Goal: Transaction & Acquisition: Purchase product/service

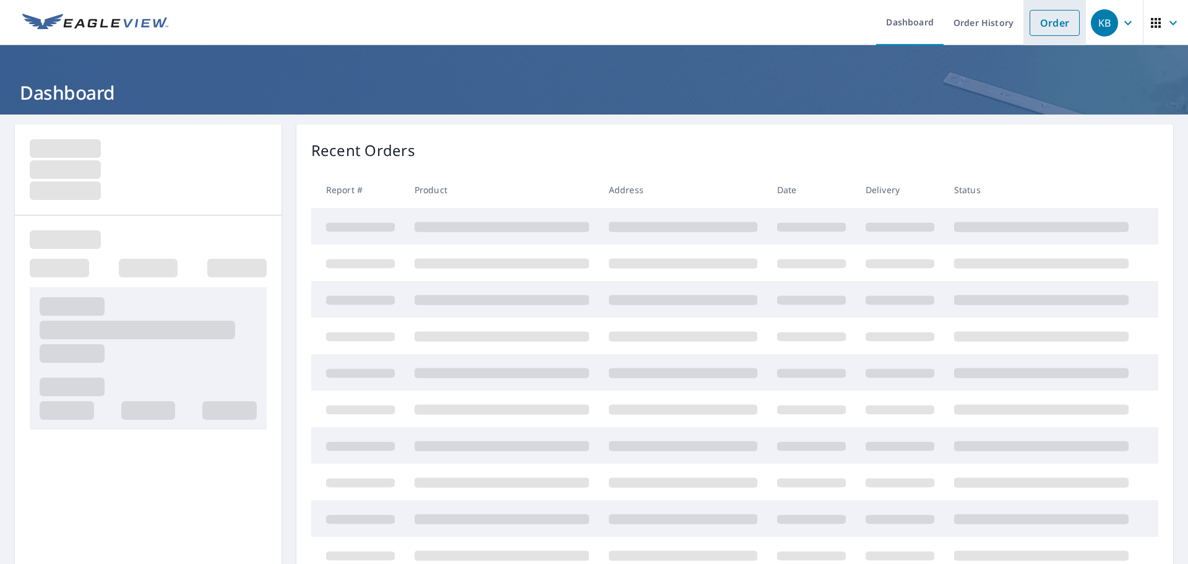
click at [1048, 27] on link "Order" at bounding box center [1055, 23] width 50 height 26
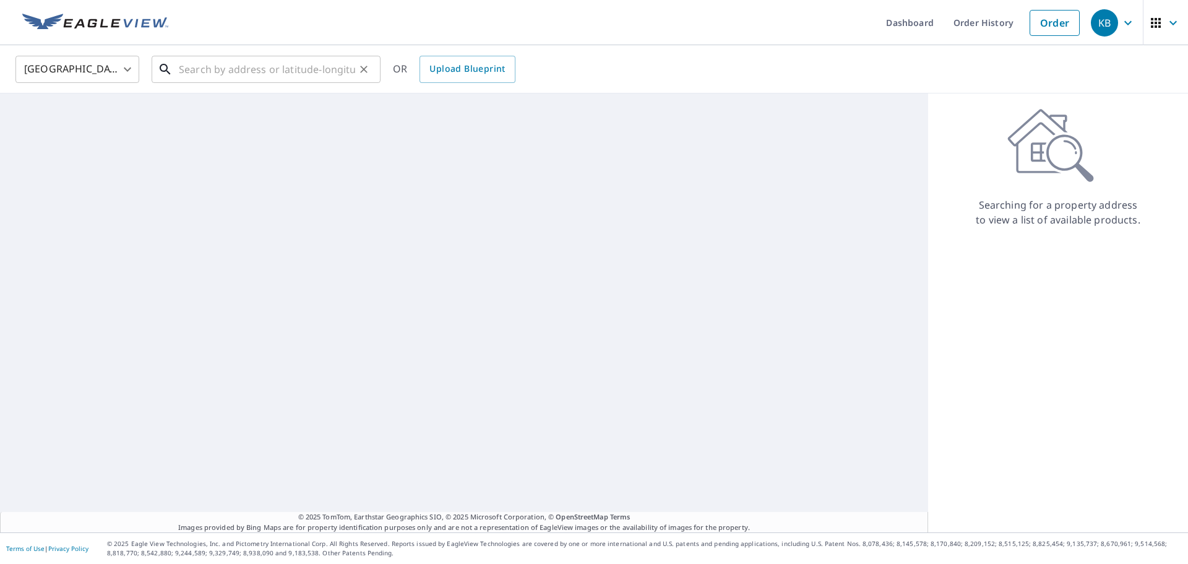
click at [262, 53] on input "text" at bounding box center [267, 69] width 176 height 35
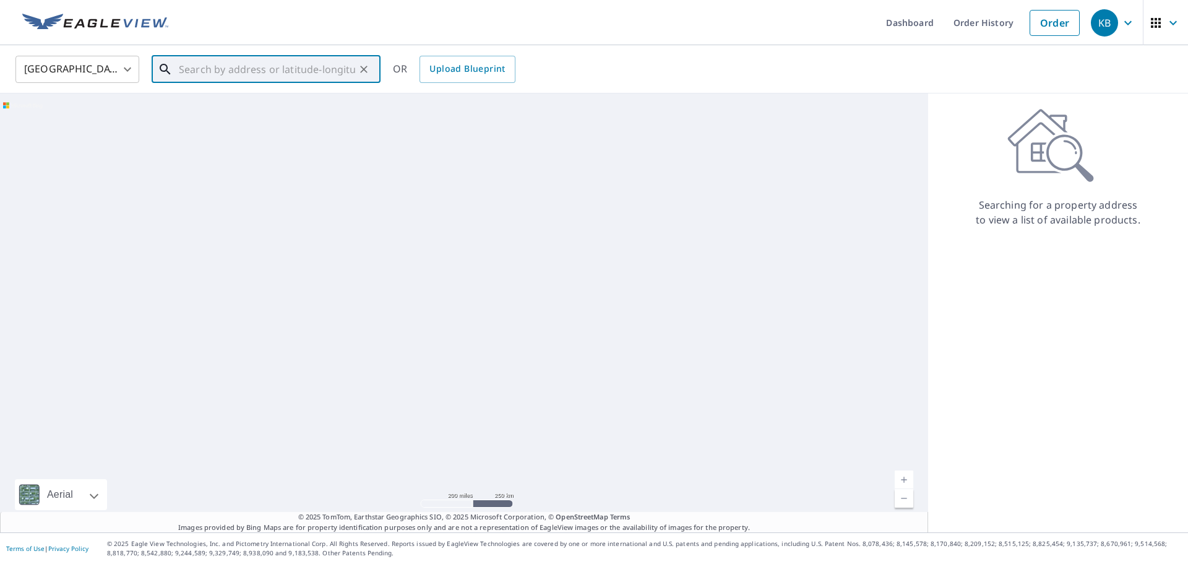
paste input "2557 Breakwater, Imperial 63502"
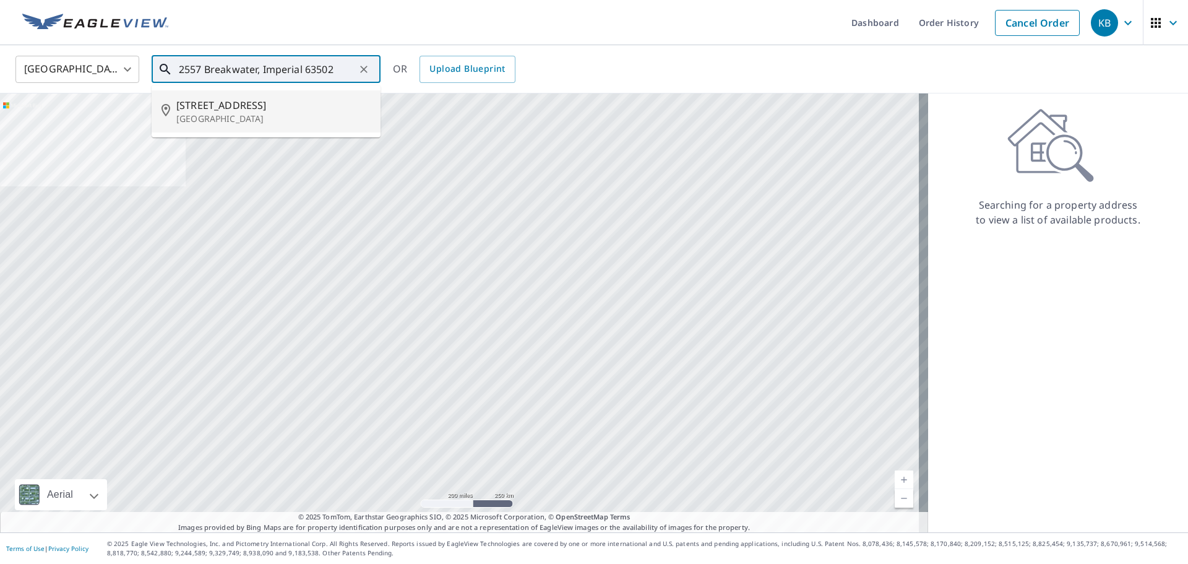
click at [253, 102] on span "[STREET_ADDRESS]" at bounding box center [273, 105] width 194 height 15
type input "[STREET_ADDRESS][PERSON_NAME]"
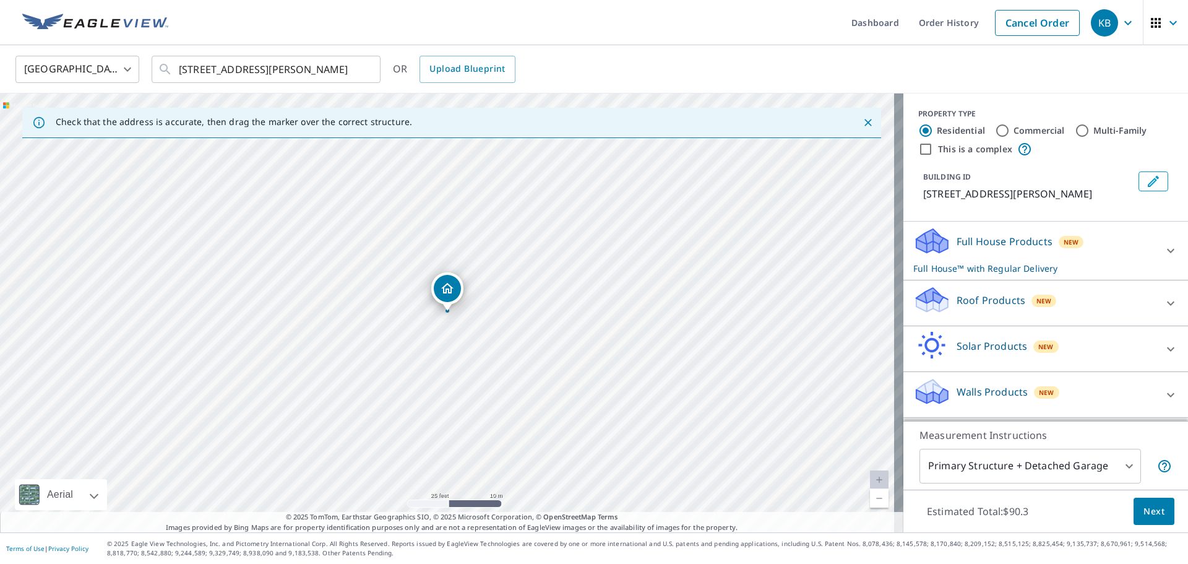
click at [983, 303] on p "Roof Products" at bounding box center [991, 300] width 69 height 15
click at [979, 250] on div "Full House Products New Full House™ with Regular Delivery" at bounding box center [1034, 251] width 243 height 48
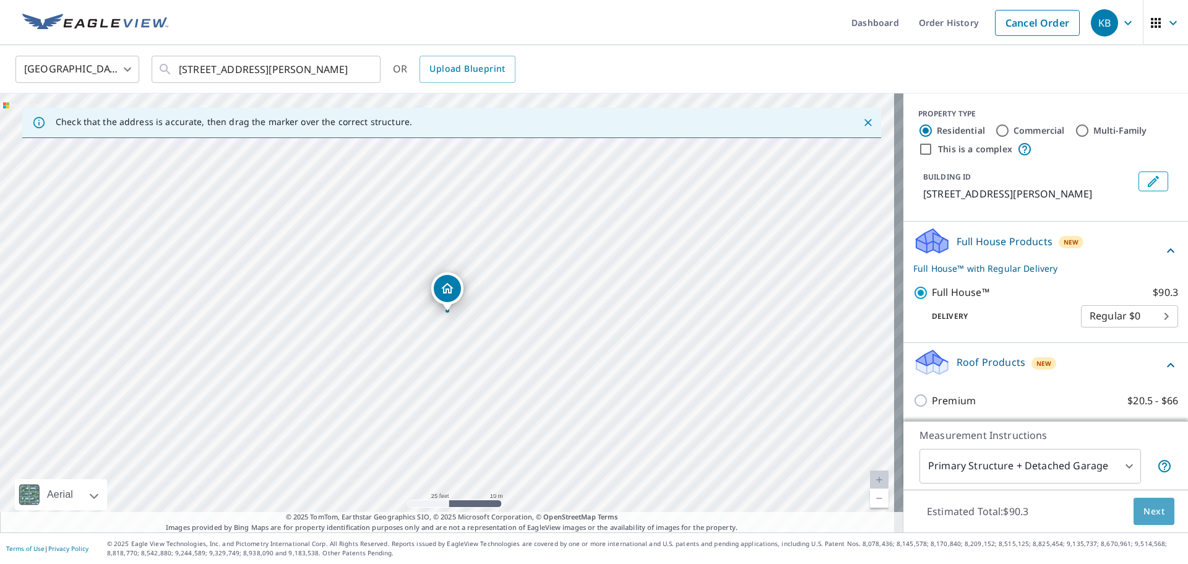
click at [1149, 523] on button "Next" at bounding box center [1154, 512] width 41 height 28
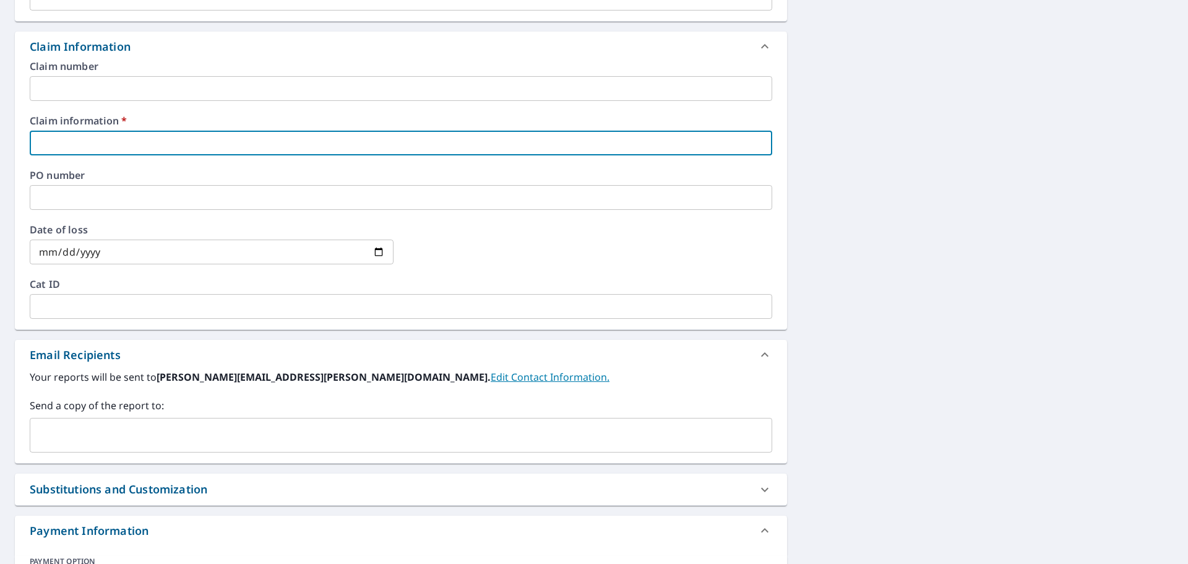
click at [104, 145] on input "text" at bounding box center [401, 143] width 743 height 25
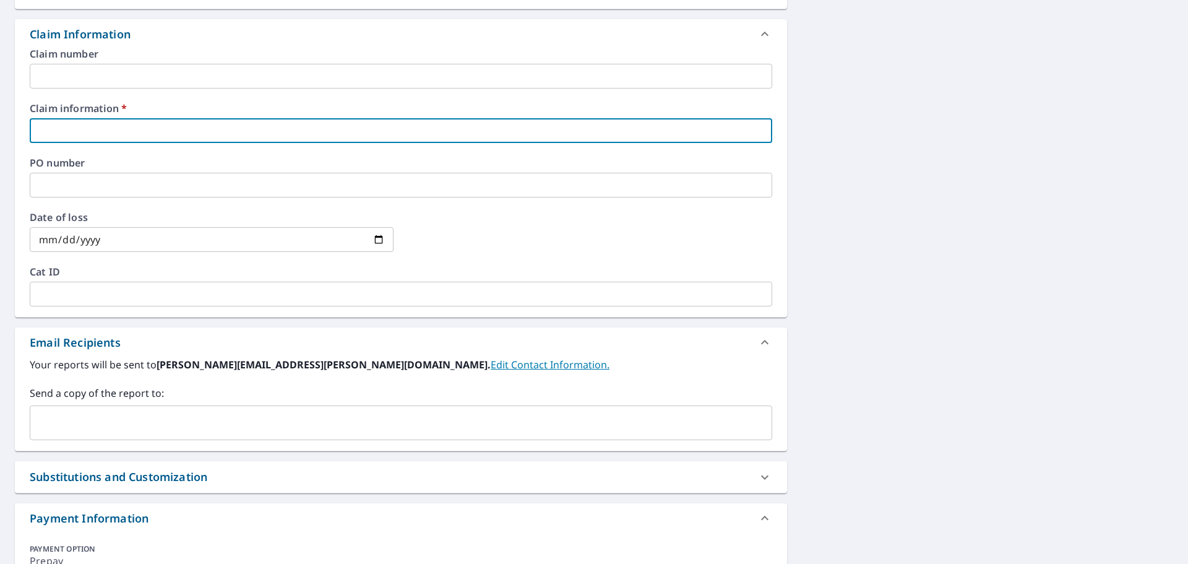
scroll to position [433, 0]
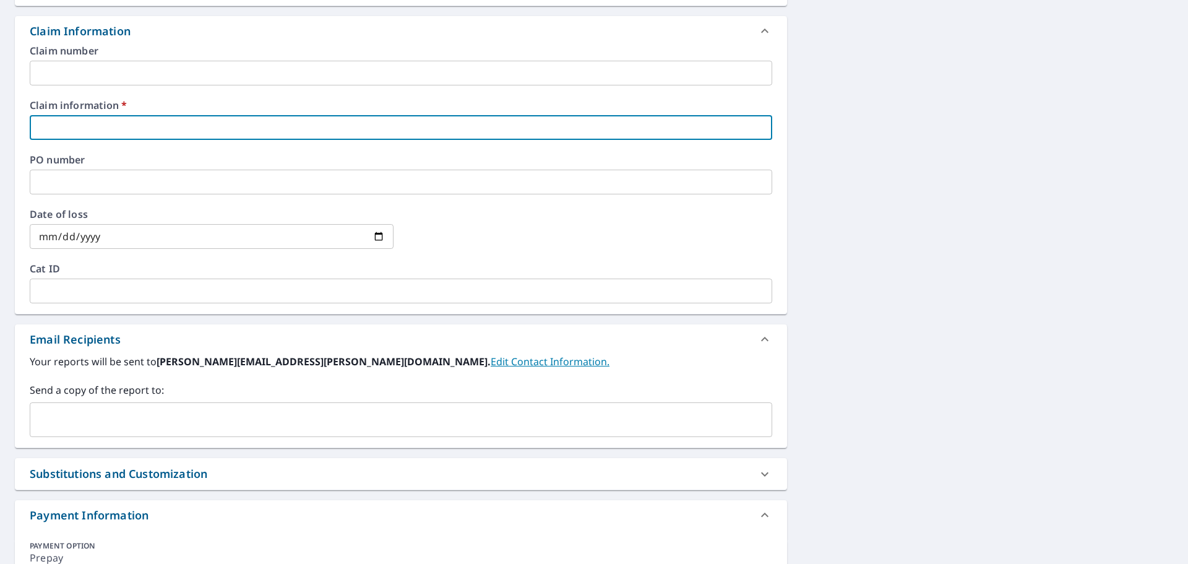
type input "5"
checkbox input "true"
type input "55"
checkbox input "true"
type input "553"
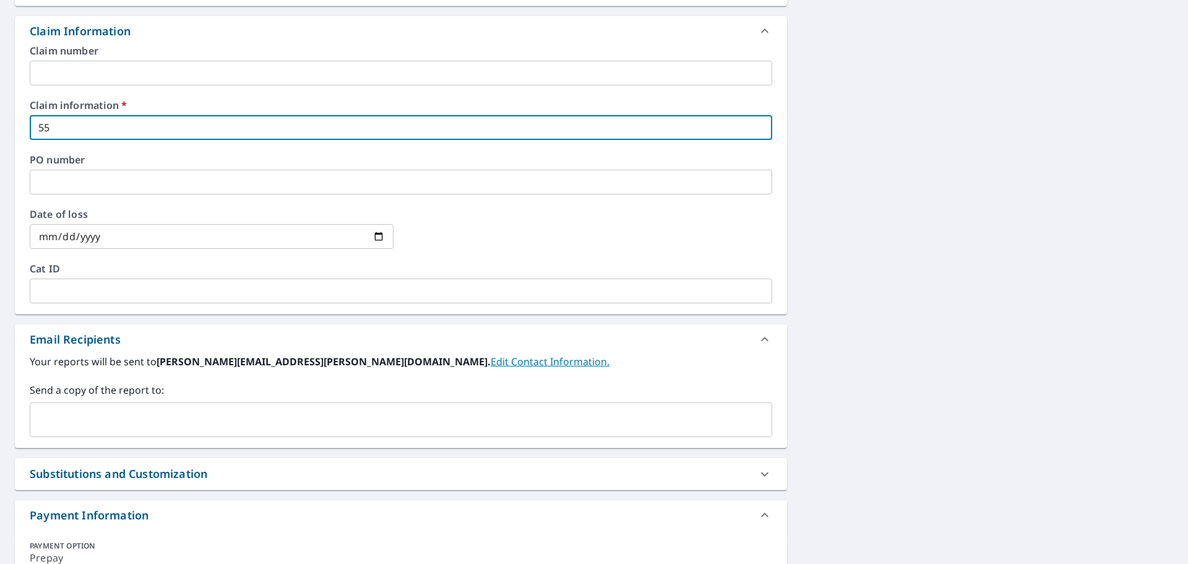
checkbox input "true"
type input "5536"
checkbox input "true"
type input "55360"
checkbox input "true"
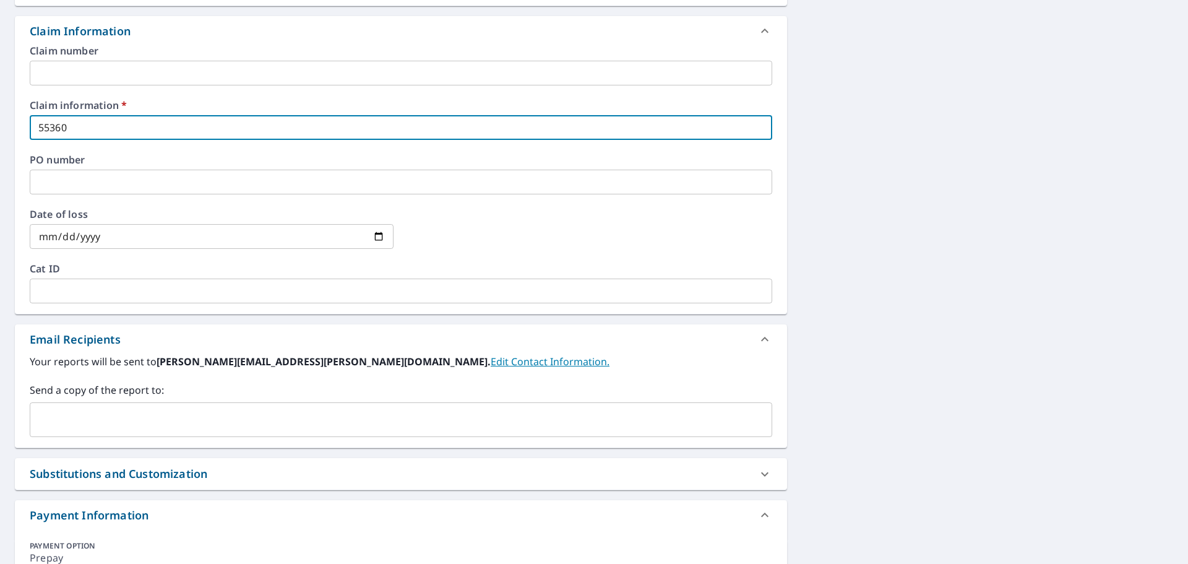
type input "553605"
checkbox input "true"
type input "553605"
click at [96, 409] on input "text" at bounding box center [391, 420] width 713 height 24
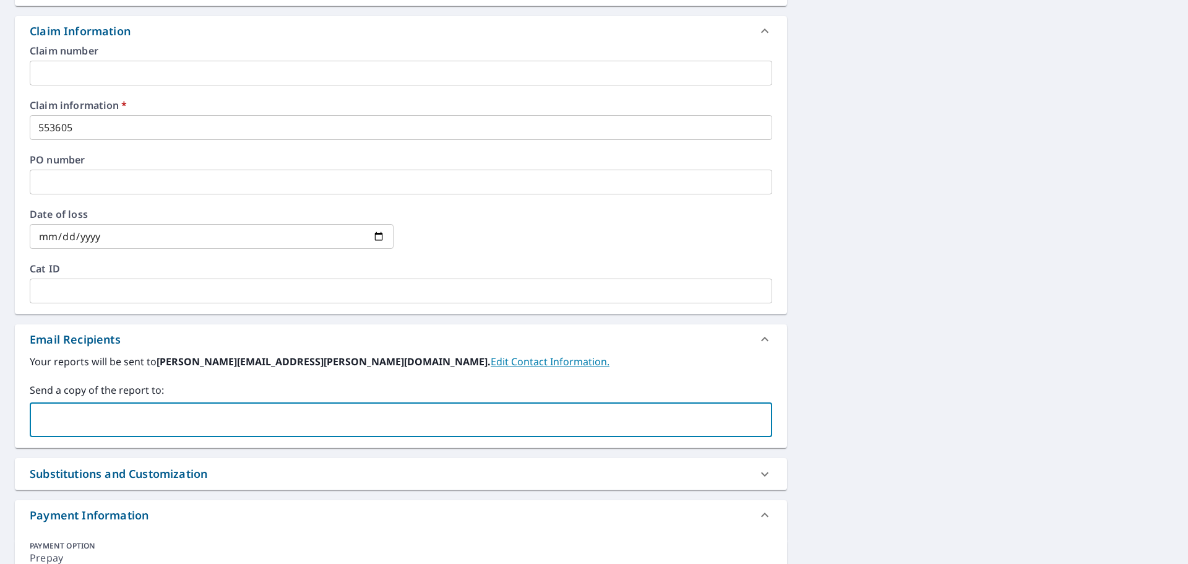
paste input "[EMAIL_ADDRESS][DOMAIN_NAME]"
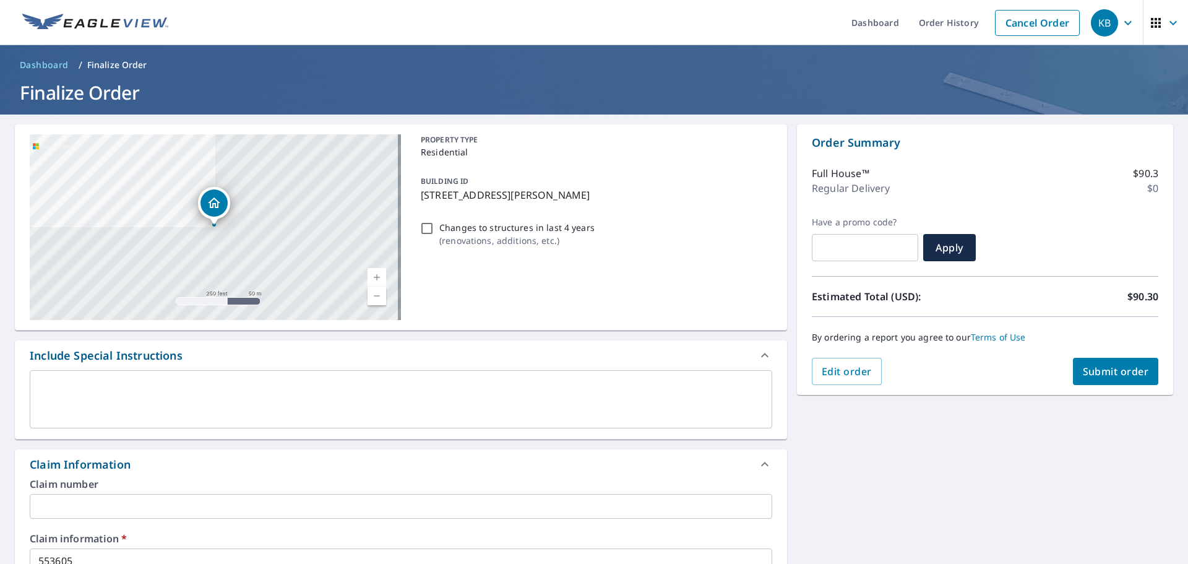
type input "[EMAIL_ADDRESS][DOMAIN_NAME]"
click at [1111, 376] on span "Submit order" at bounding box center [1116, 372] width 66 height 14
checkbox input "true"
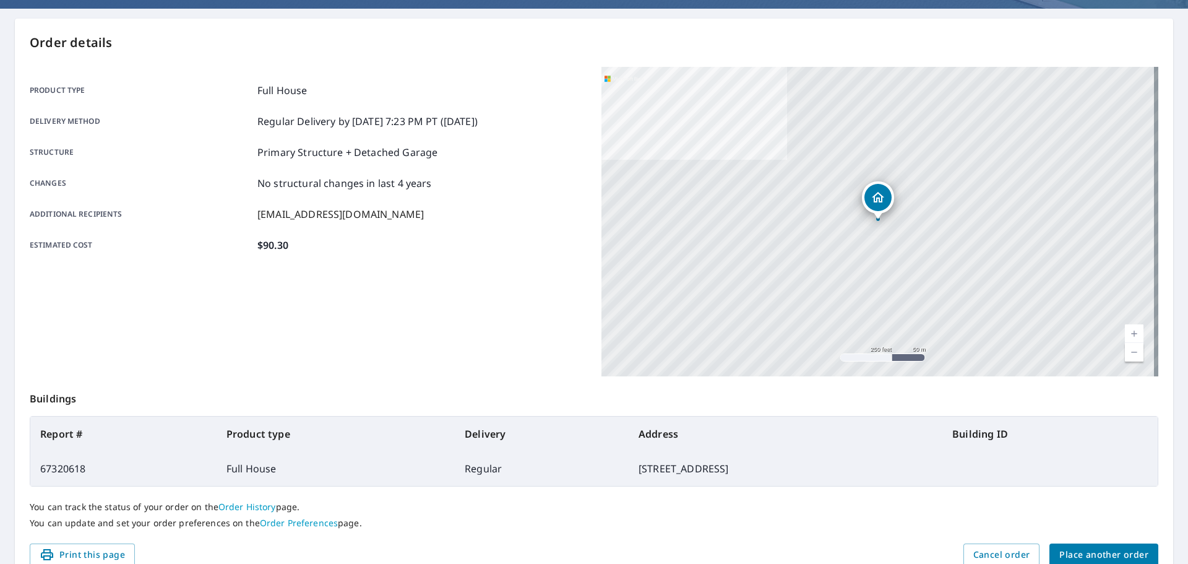
scroll to position [165, 0]
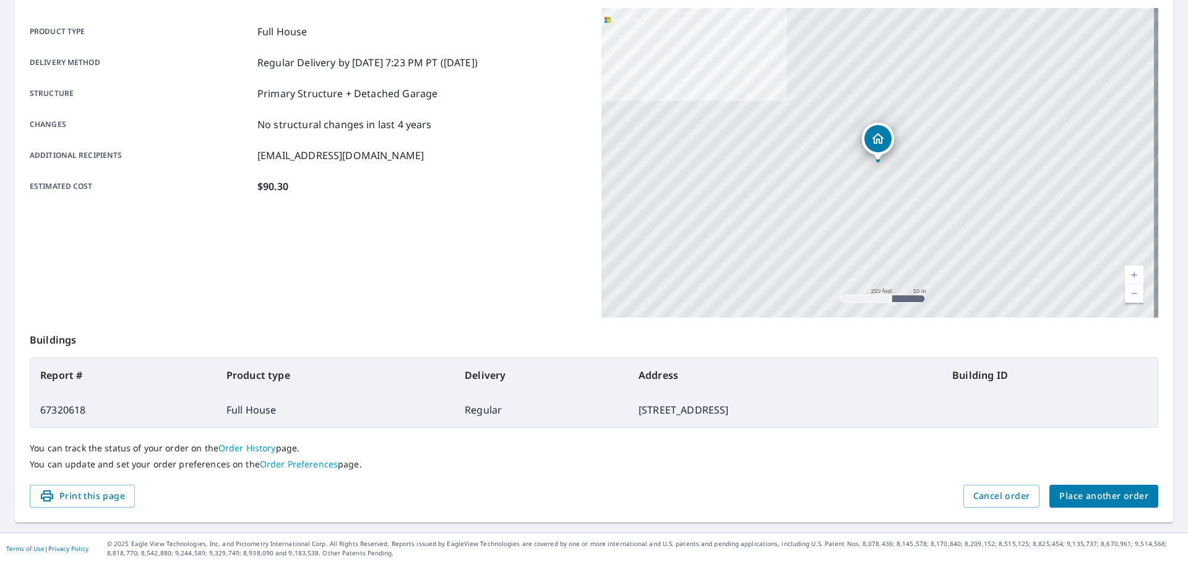
click at [1116, 490] on span "Place another order" at bounding box center [1103, 495] width 89 height 15
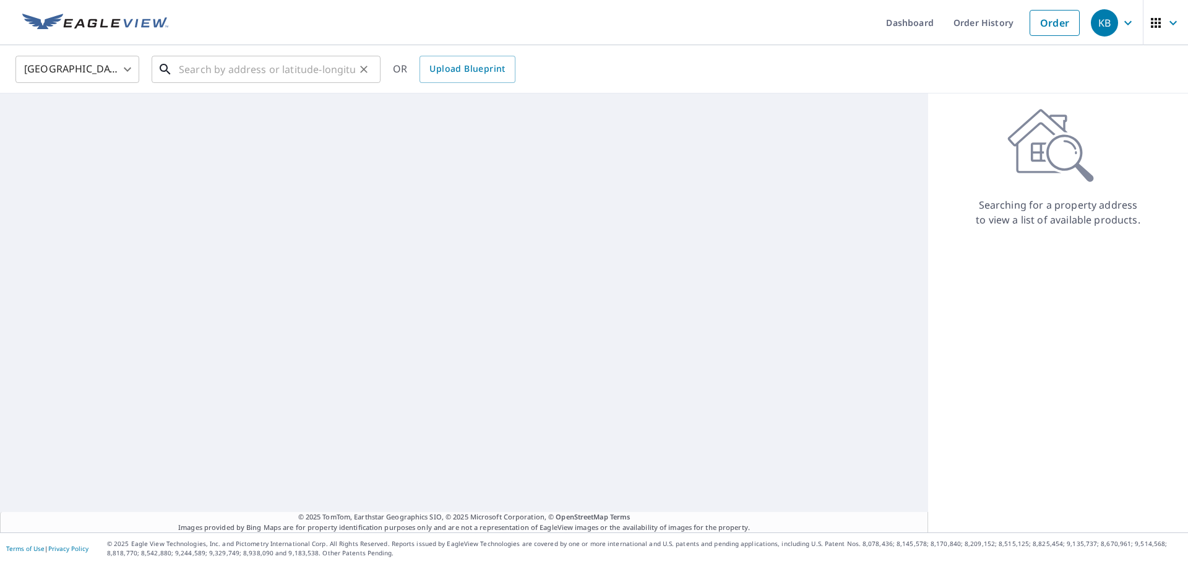
click at [262, 67] on input "text" at bounding box center [267, 69] width 176 height 35
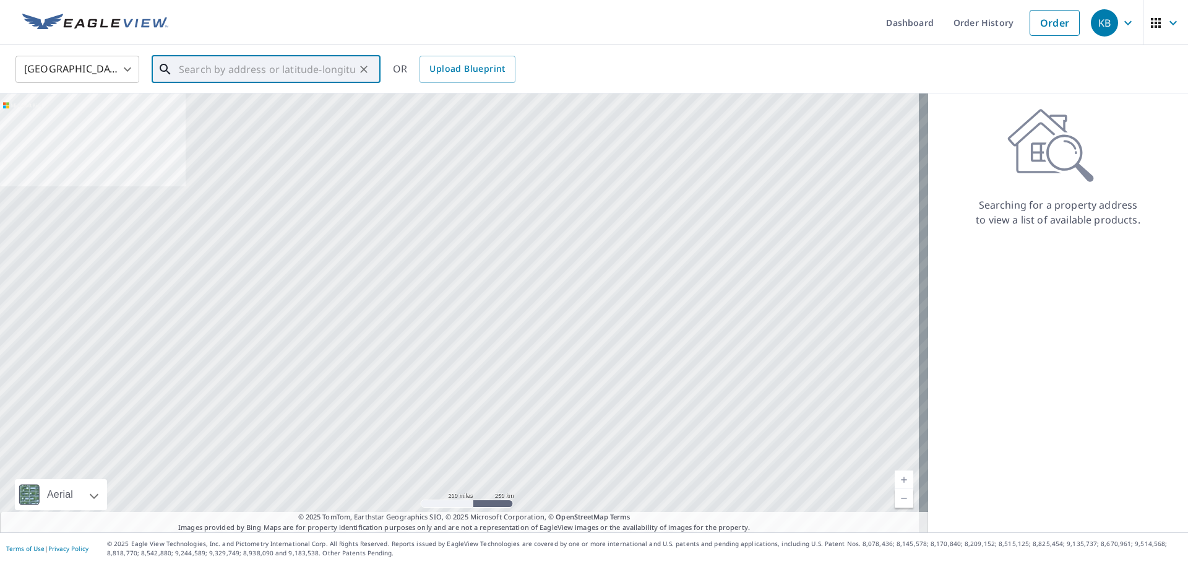
paste input "[GEOGRAPHIC_DATA] 63052"
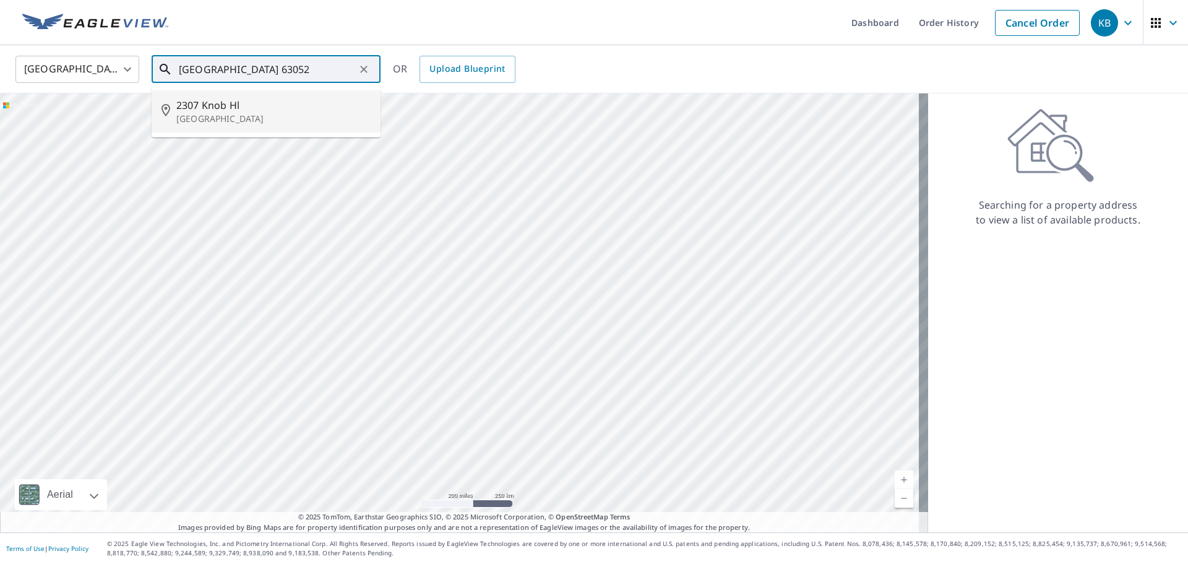
click at [246, 121] on p "[GEOGRAPHIC_DATA]" at bounding box center [273, 119] width 194 height 12
type input "2307 [GEOGRAPHIC_DATA]"
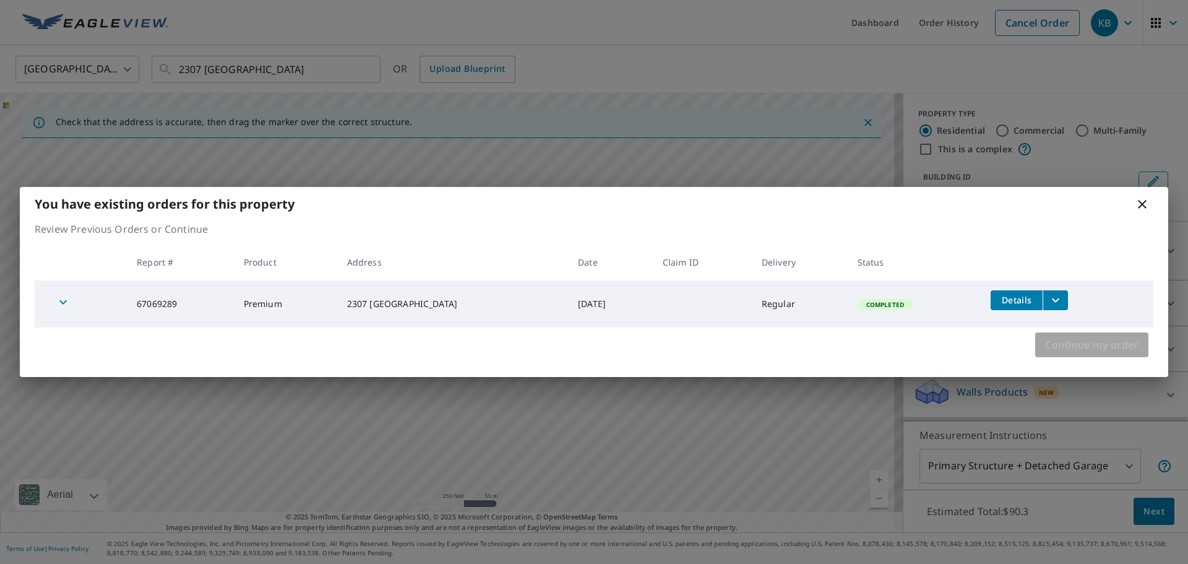
click at [1100, 343] on span "Continue my order" at bounding box center [1091, 344] width 93 height 17
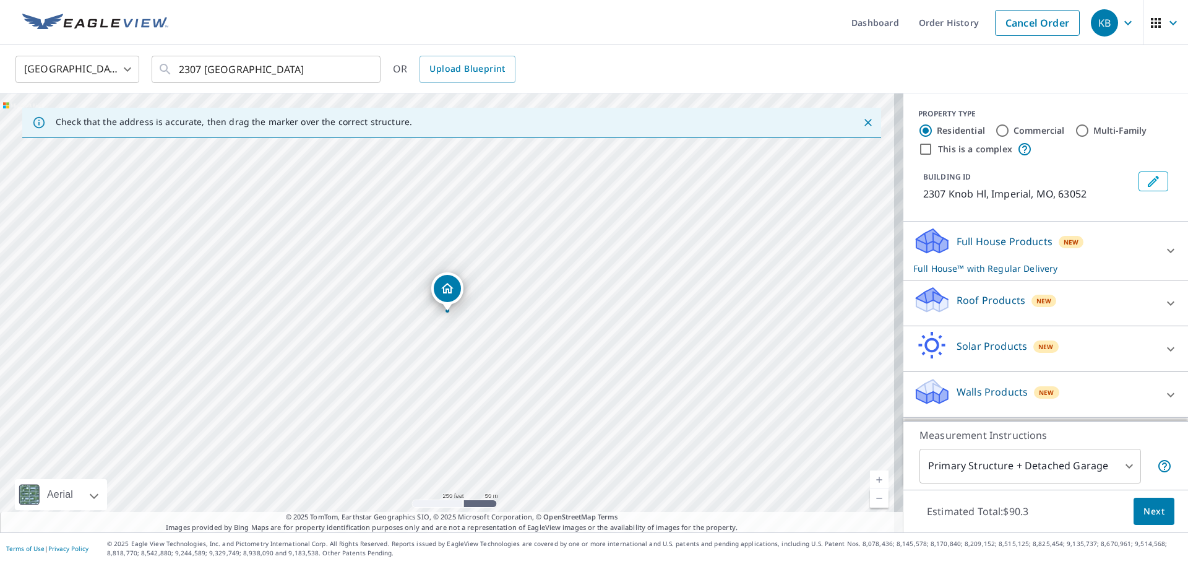
click at [995, 240] on p "Full House Products" at bounding box center [1005, 241] width 96 height 15
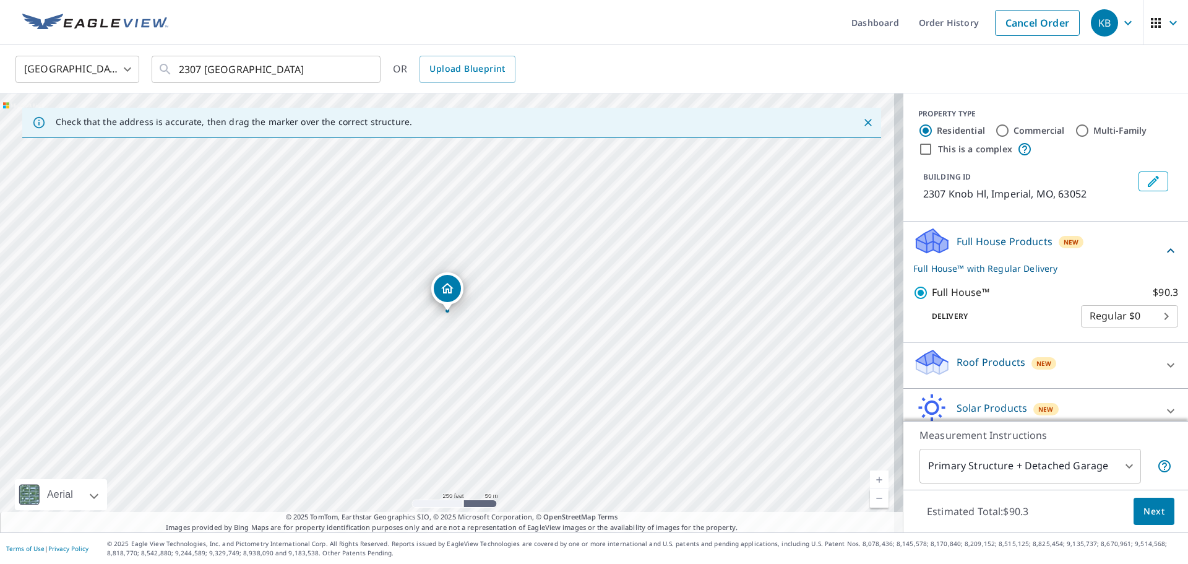
click at [1144, 505] on span "Next" at bounding box center [1154, 511] width 21 height 15
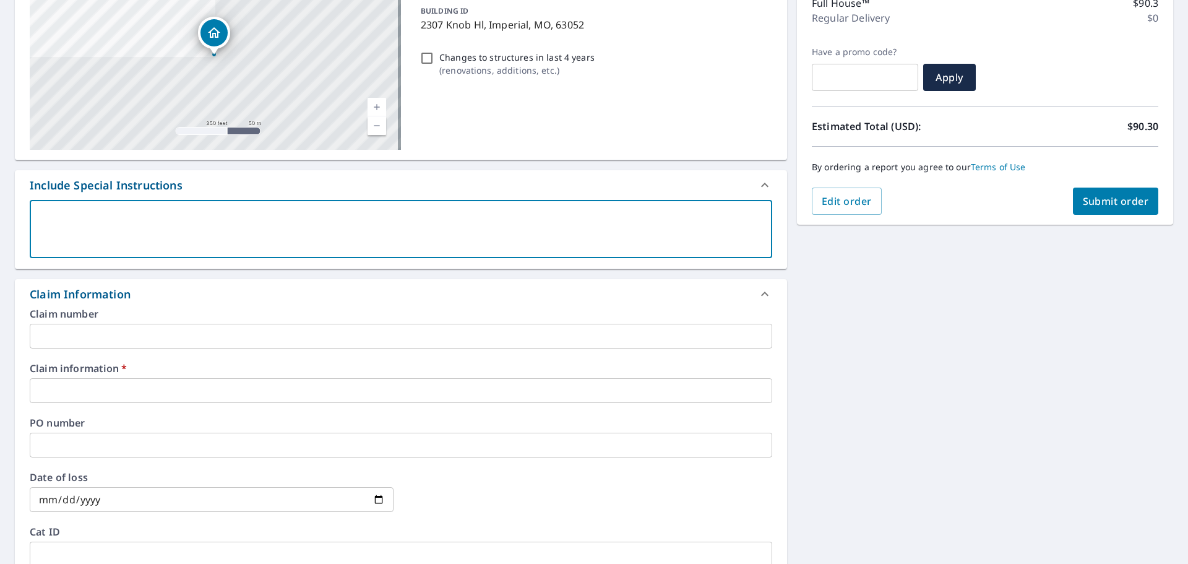
click at [109, 222] on textarea at bounding box center [400, 229] width 725 height 35
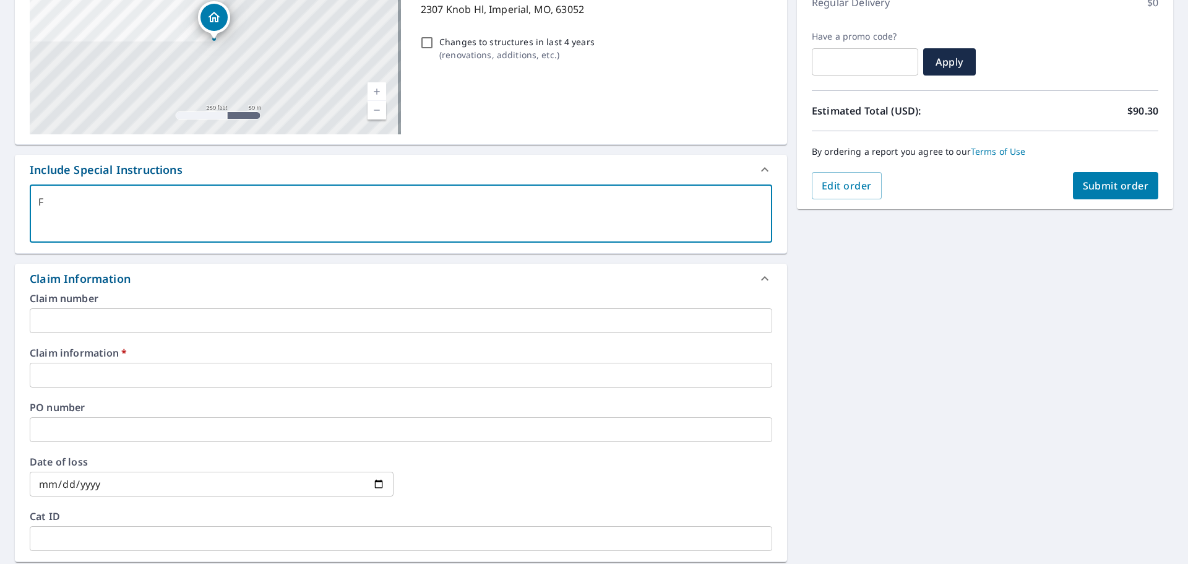
type textarea "FG"
type textarea "x"
checkbox input "true"
type textarea "F"
type textarea "x"
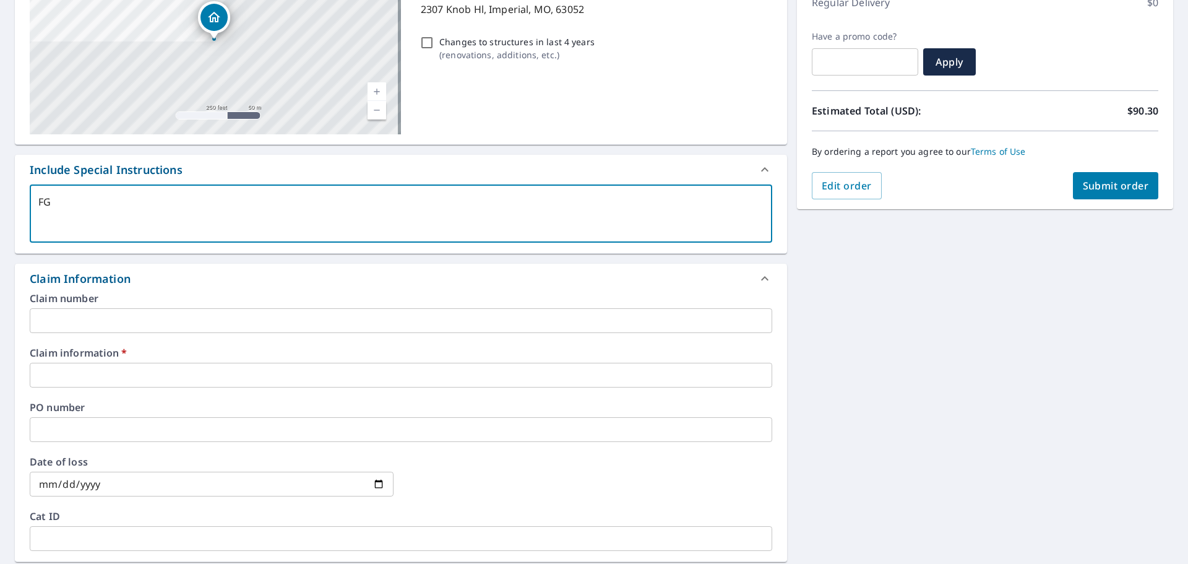
checkbox input "true"
type textarea "Fu"
type textarea "x"
checkbox input "true"
type textarea "Ful"
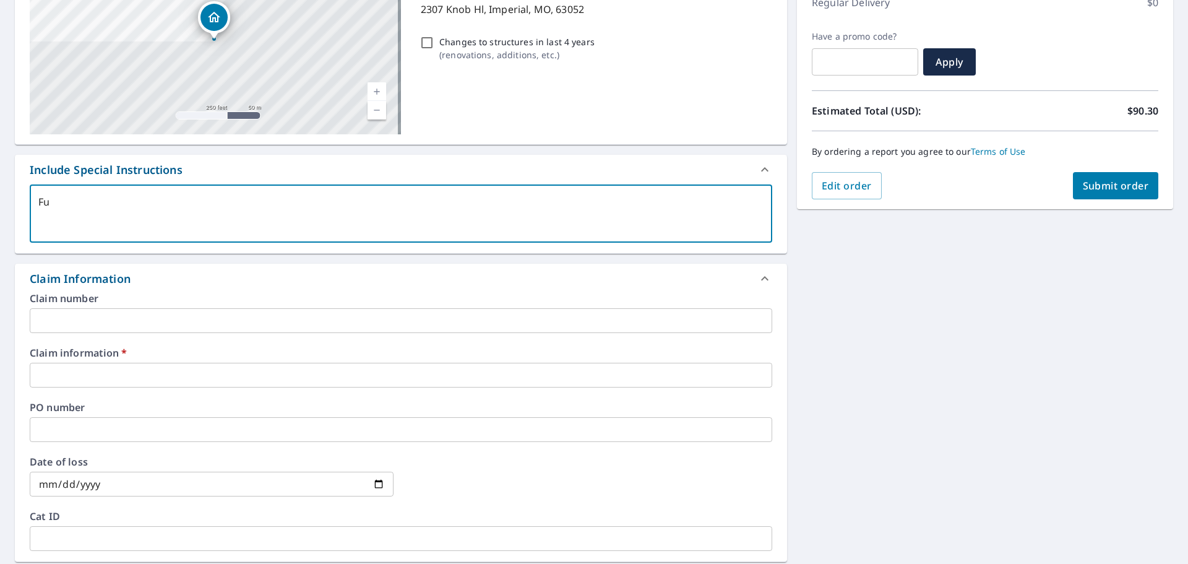
type textarea "x"
checkbox input "true"
type textarea "Full"
type textarea "x"
checkbox input "true"
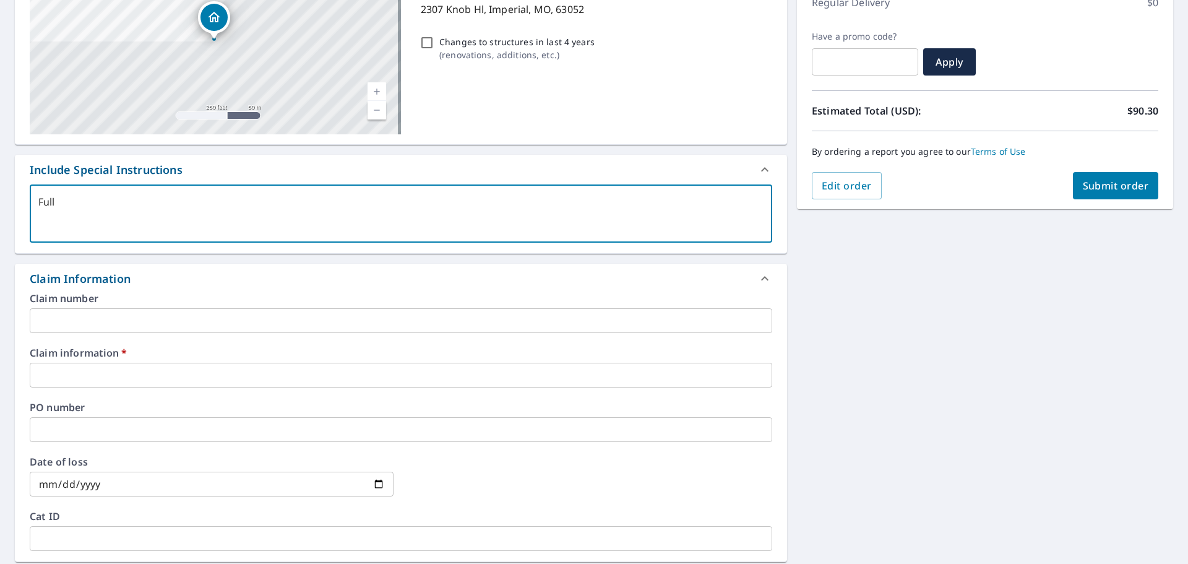
type textarea "Full"
type textarea "x"
checkbox input "true"
type textarea "Full h"
type textarea "x"
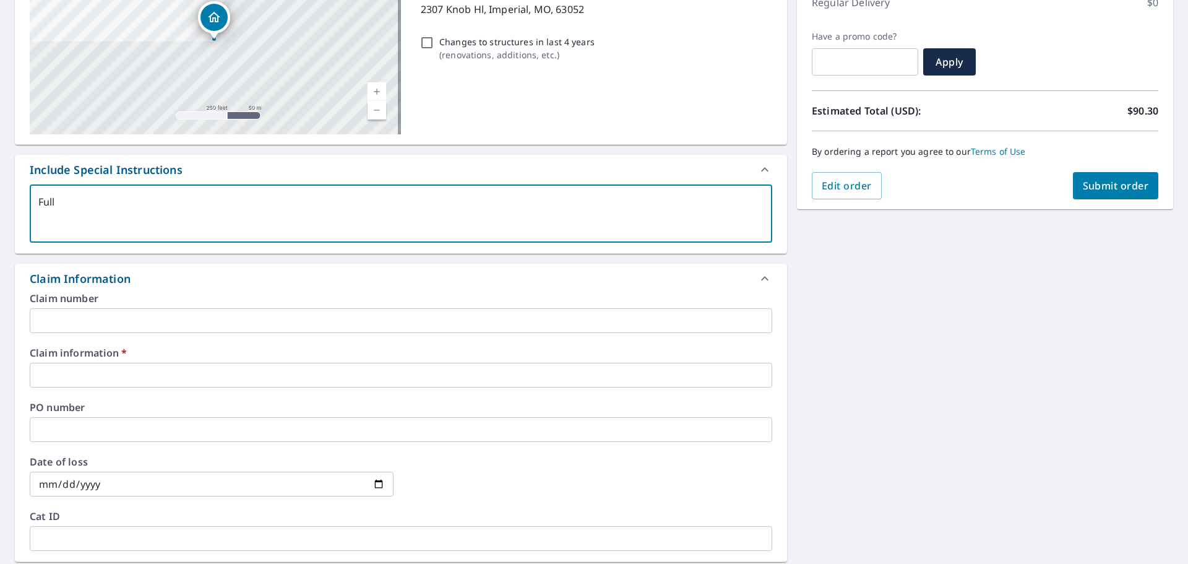
checkbox input "true"
type textarea "Full ho"
type textarea "x"
checkbox input "true"
type textarea "Full hou"
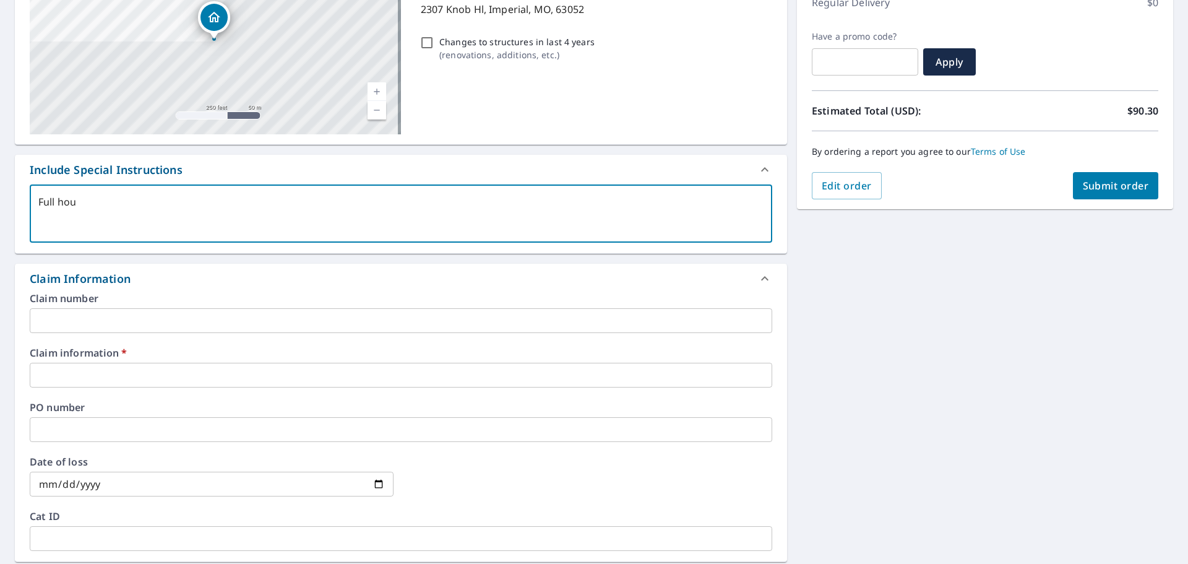
type textarea "x"
checkbox input "true"
type textarea "Full hous"
type textarea "x"
checkbox input "true"
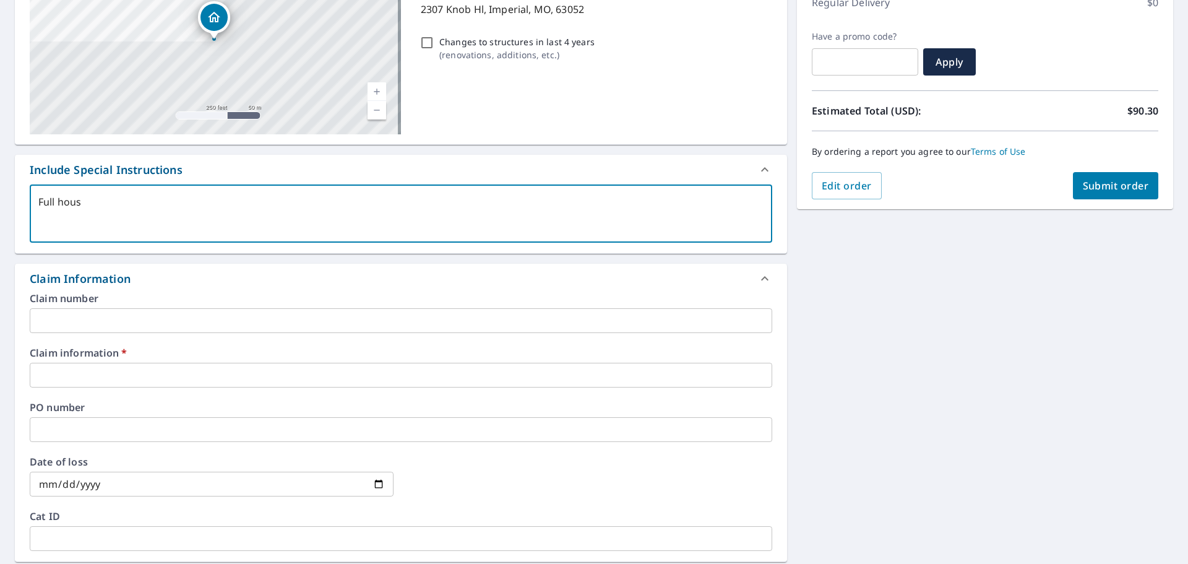
type textarea "Full house"
type textarea "x"
checkbox input "true"
type textarea "Full house"
type textarea "x"
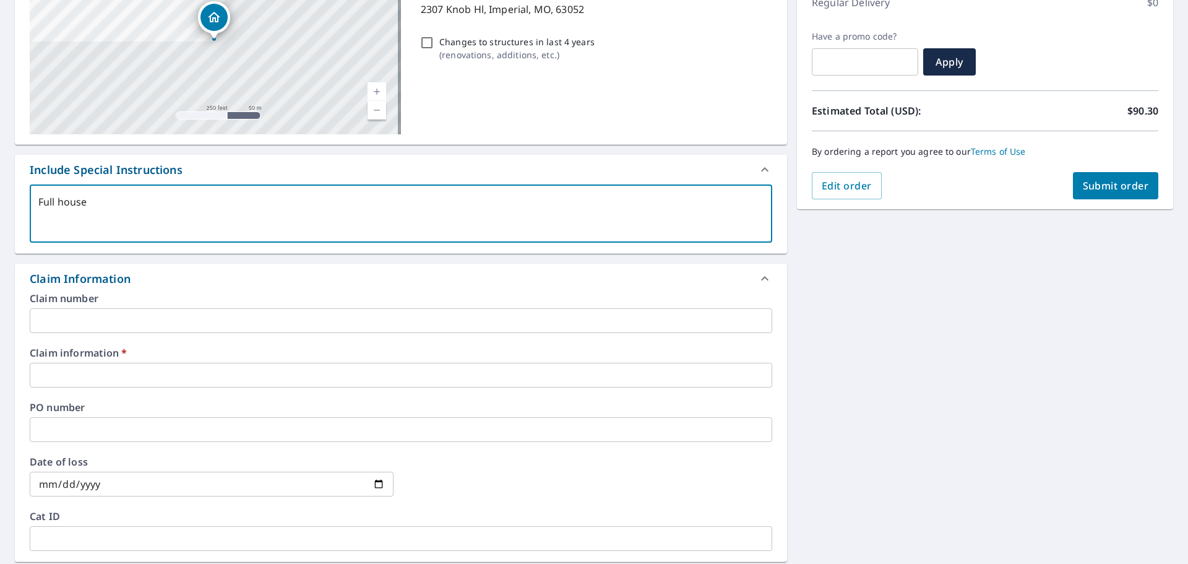
checkbox input "true"
type textarea "Full house w"
type textarea "x"
checkbox input "true"
type textarea "Full house wi"
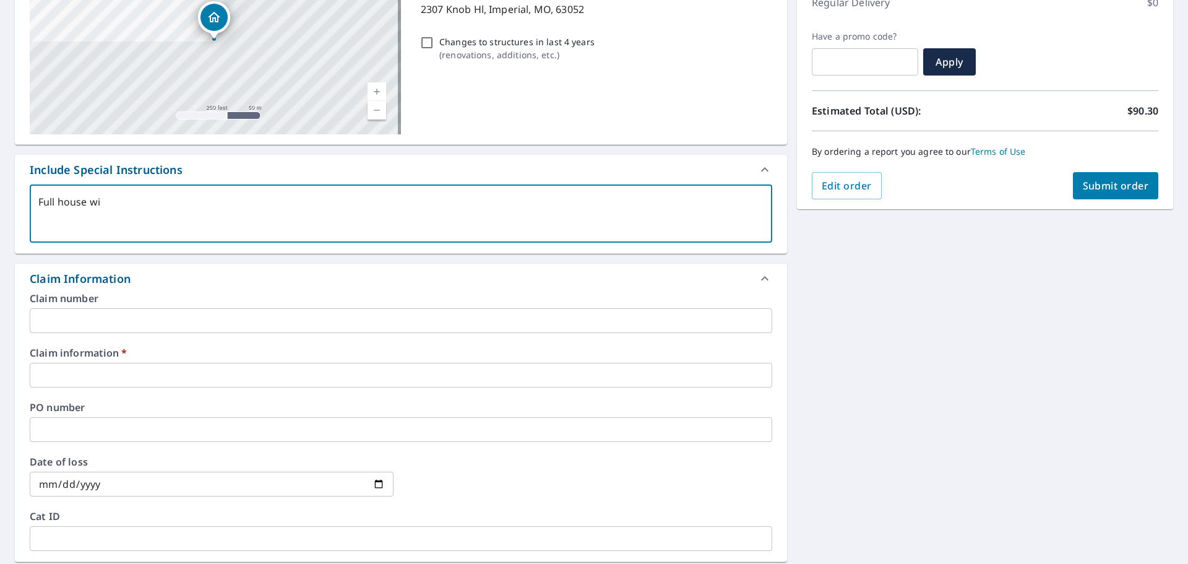
type textarea "x"
checkbox input "true"
type textarea "Full house [PERSON_NAME]"
type textarea "x"
checkbox input "true"
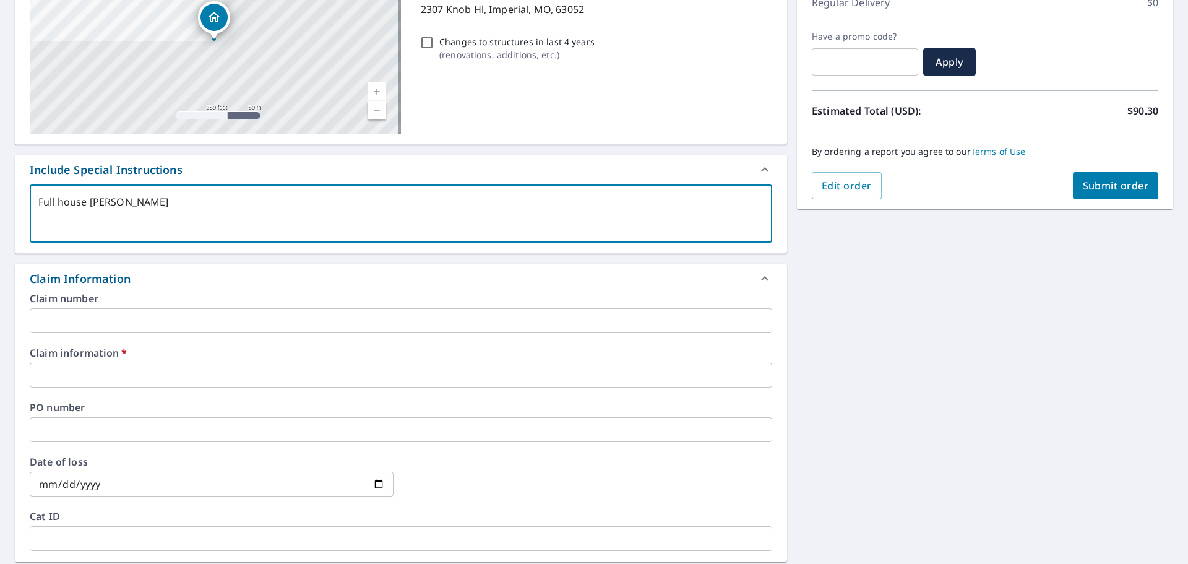
type textarea "Full house [PERSON_NAME]"
type textarea "x"
checkbox input "true"
type textarea "Full house [PERSON_NAME]"
type textarea "x"
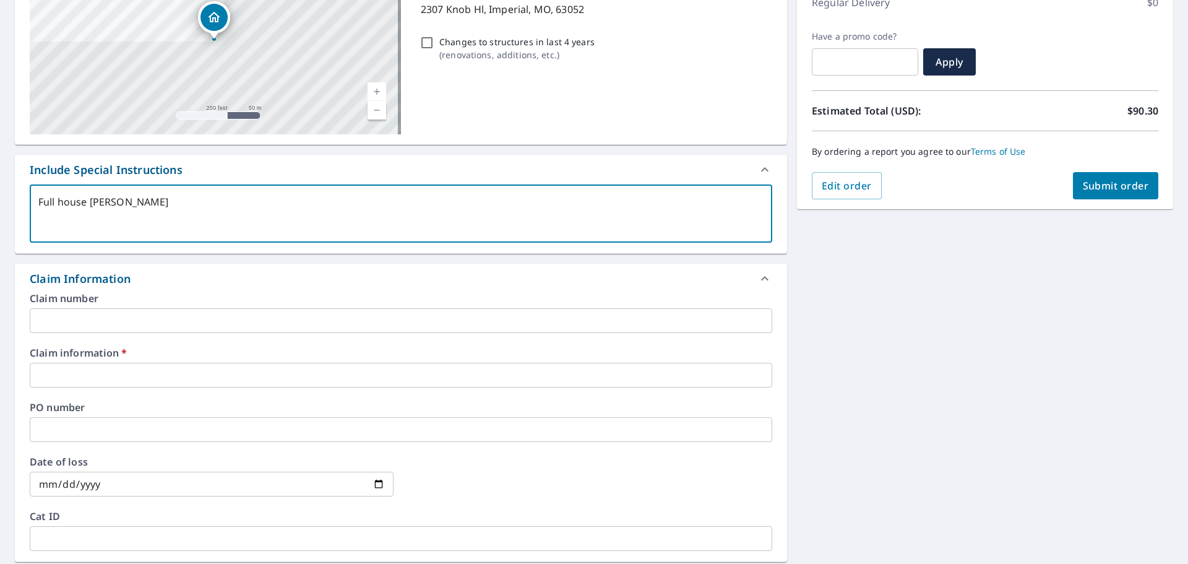
checkbox input "true"
type textarea "Full house [PERSON_NAME]"
type textarea "x"
checkbox input "true"
type textarea "Full house [PERSON_NAME]"
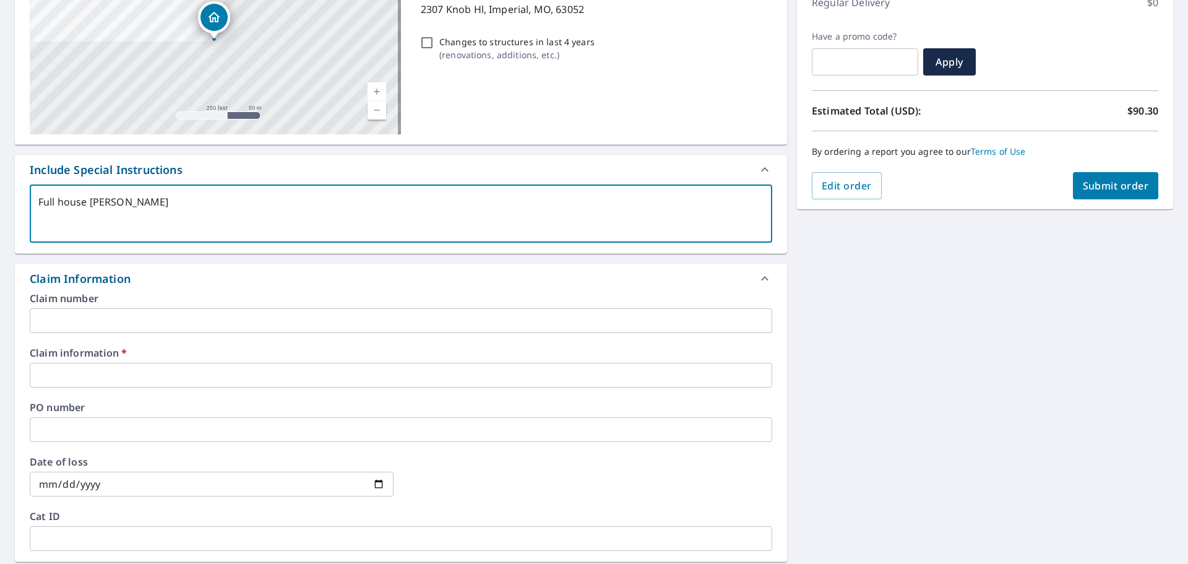
type textarea "x"
checkbox input "true"
type textarea "Full house wir"
type textarea "x"
checkbox input "true"
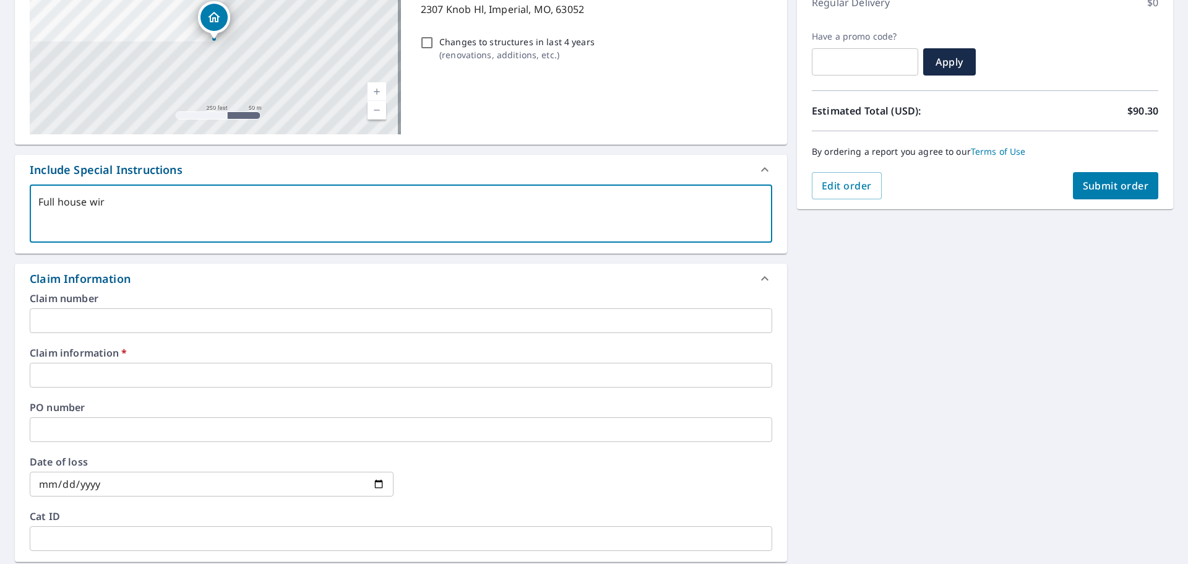
type textarea "Full house wi"
type textarea "x"
checkbox input "true"
type textarea "Full house wit"
type textarea "x"
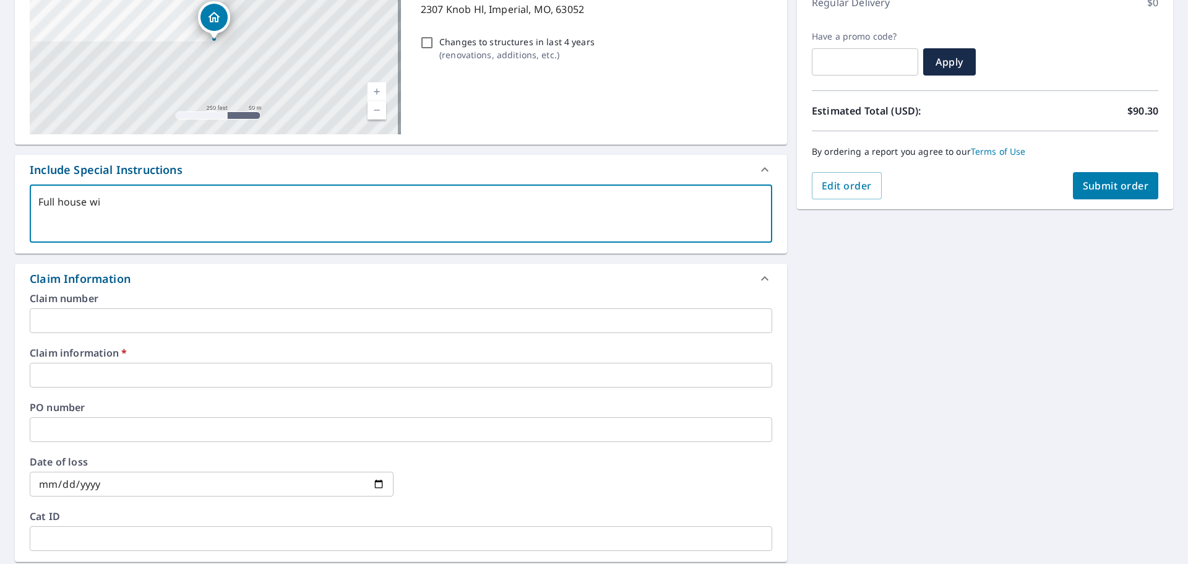
checkbox input "true"
type textarea "Full house with"
type textarea "x"
checkbox input "true"
type textarea "Full house with"
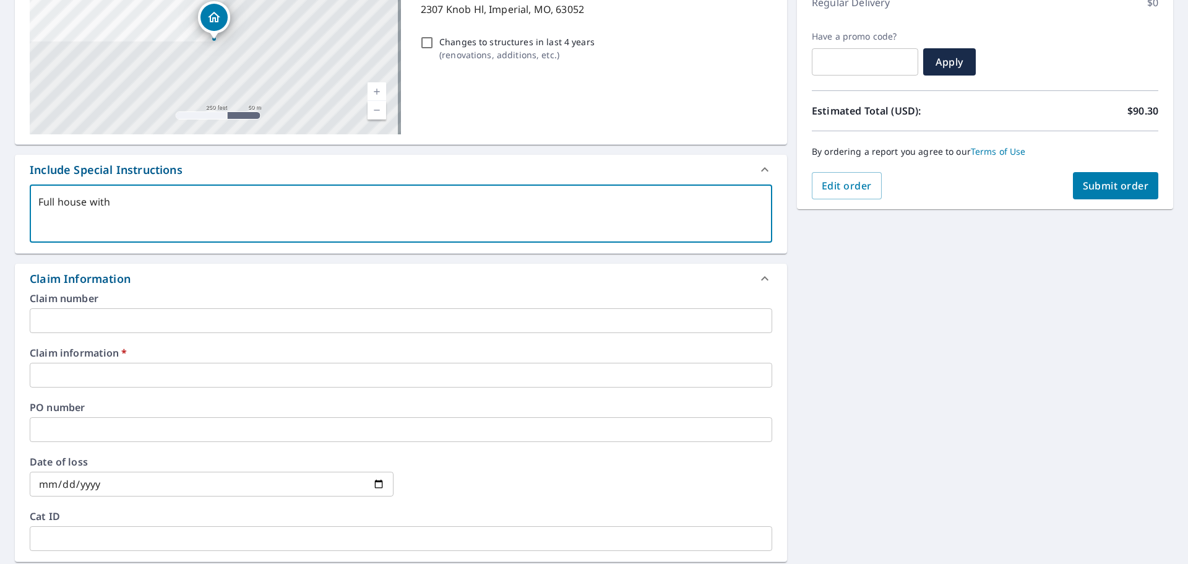
type textarea "x"
checkbox input "true"
type textarea "Full house with w"
type textarea "x"
checkbox input "true"
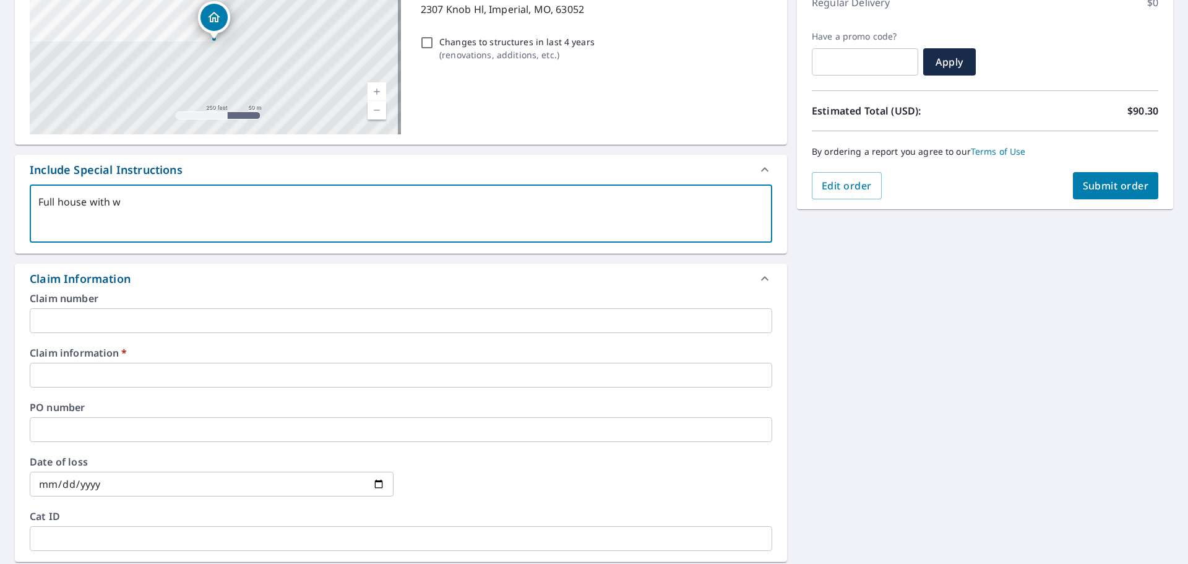
type textarea "Full house with wa"
type textarea "x"
checkbox input "true"
type textarea "Full house with [PERSON_NAME]"
type textarea "x"
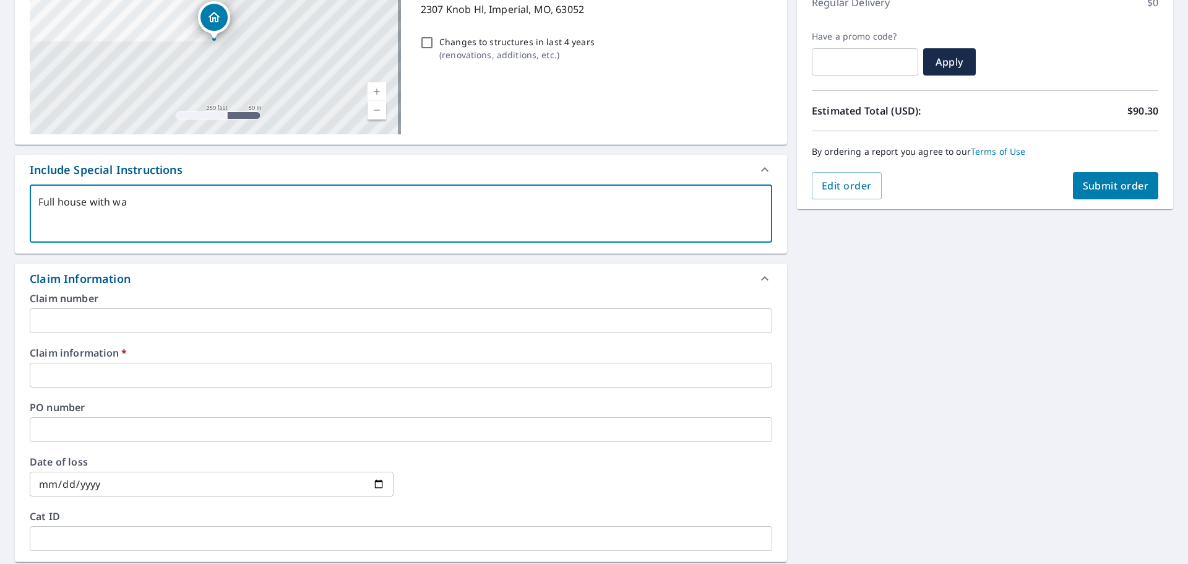
checkbox input "true"
type textarea "Full house with wall"
type textarea "x"
checkbox input "true"
type textarea "Full house with walls"
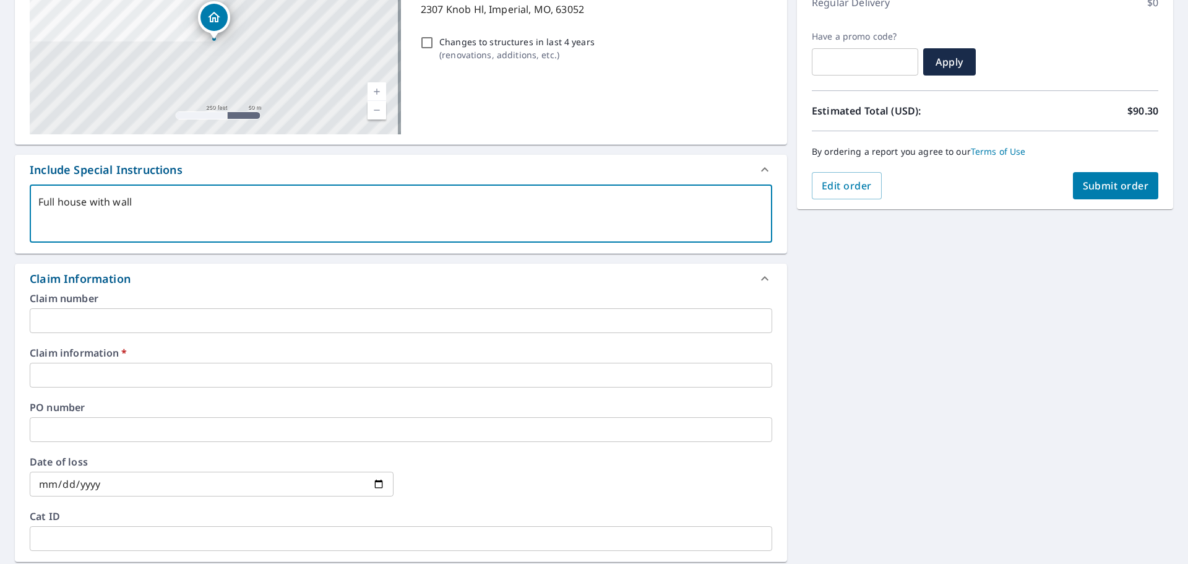
type textarea "x"
checkbox input "true"
type textarea "Full house with walls"
click at [155, 353] on label "Claim information   *" at bounding box center [401, 353] width 743 height 10
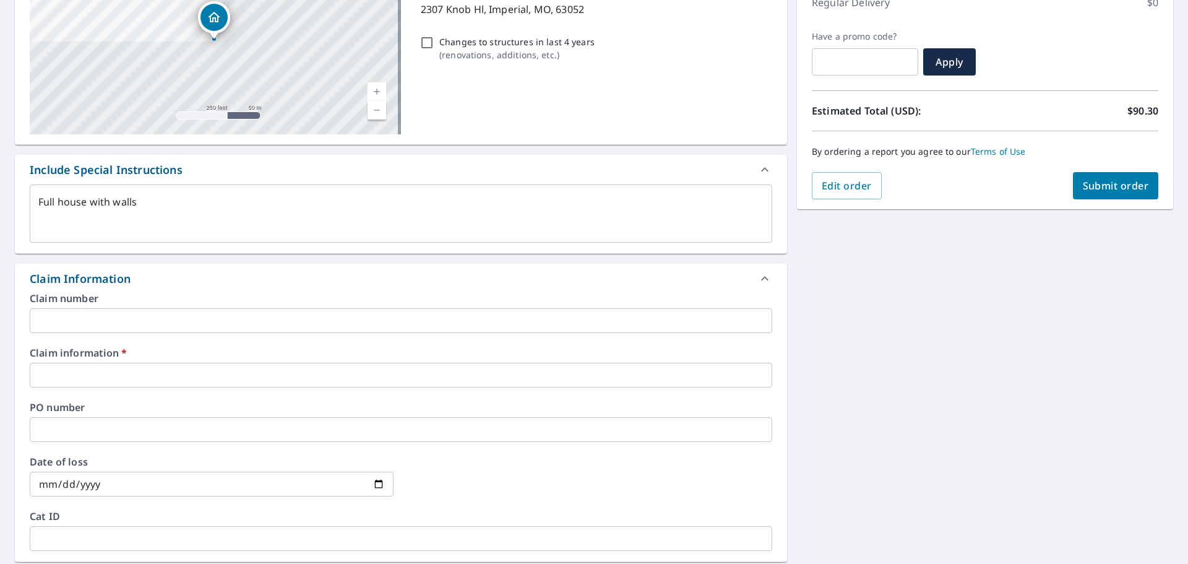
drag, startPoint x: 172, startPoint y: 379, endPoint x: 375, endPoint y: 345, distance: 205.9
click at [172, 379] on input "text" at bounding box center [401, 375] width 743 height 25
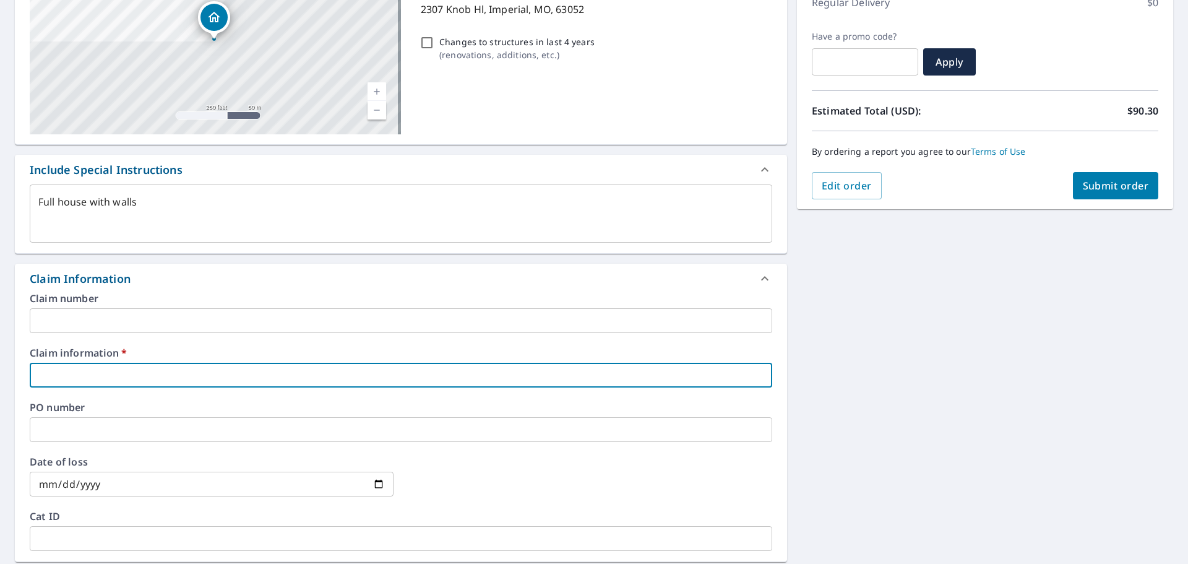
type textarea "x"
type input "5"
checkbox input "true"
type textarea "x"
type input "55"
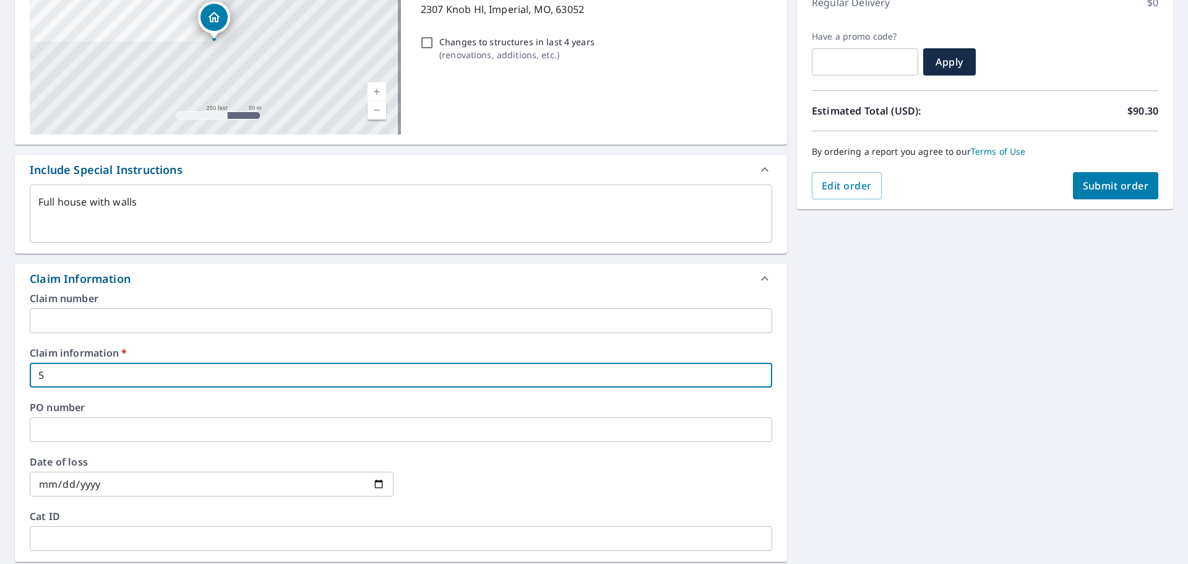
checkbox input "true"
type textarea "x"
type input "553"
checkbox input "true"
type textarea "x"
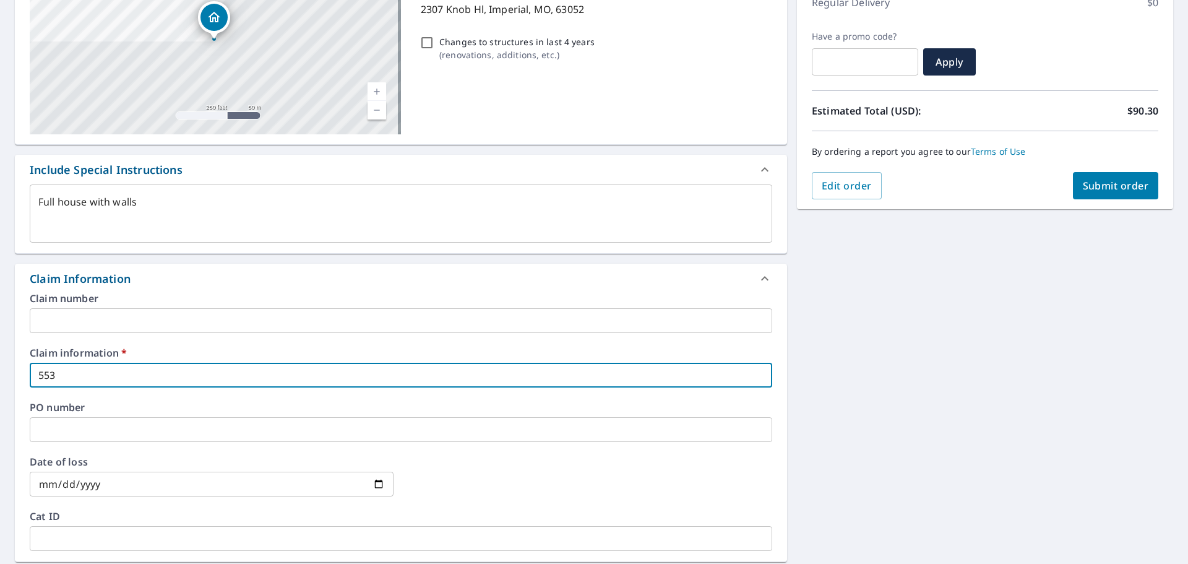
type input "5536"
checkbox input "true"
type textarea "x"
type input "55360"
checkbox input "true"
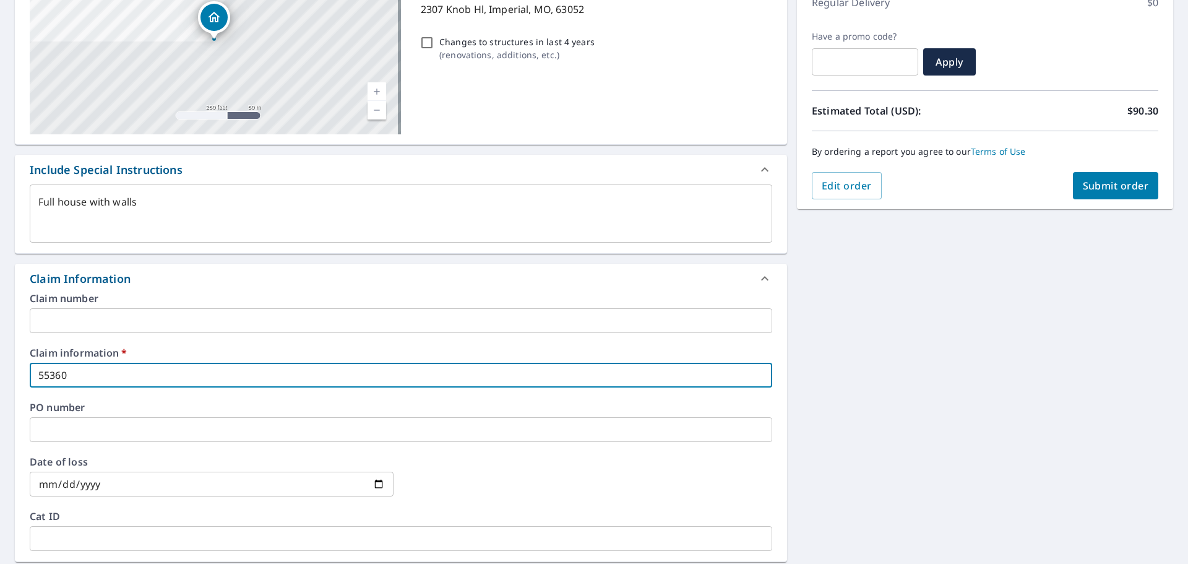
type textarea "x"
type input "553605"
checkbox input "true"
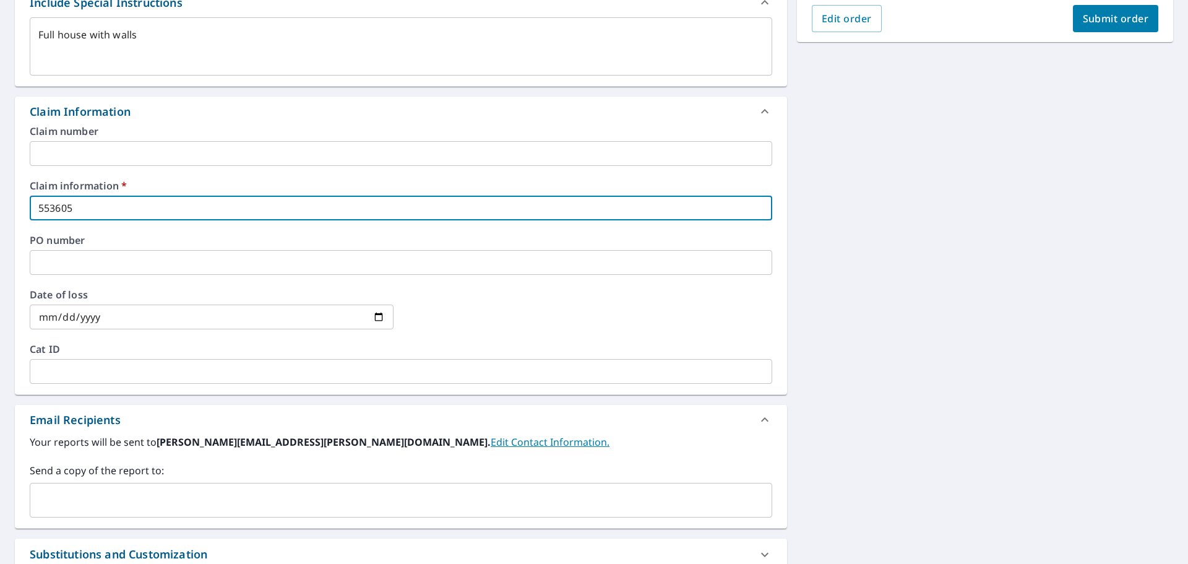
scroll to position [525, 0]
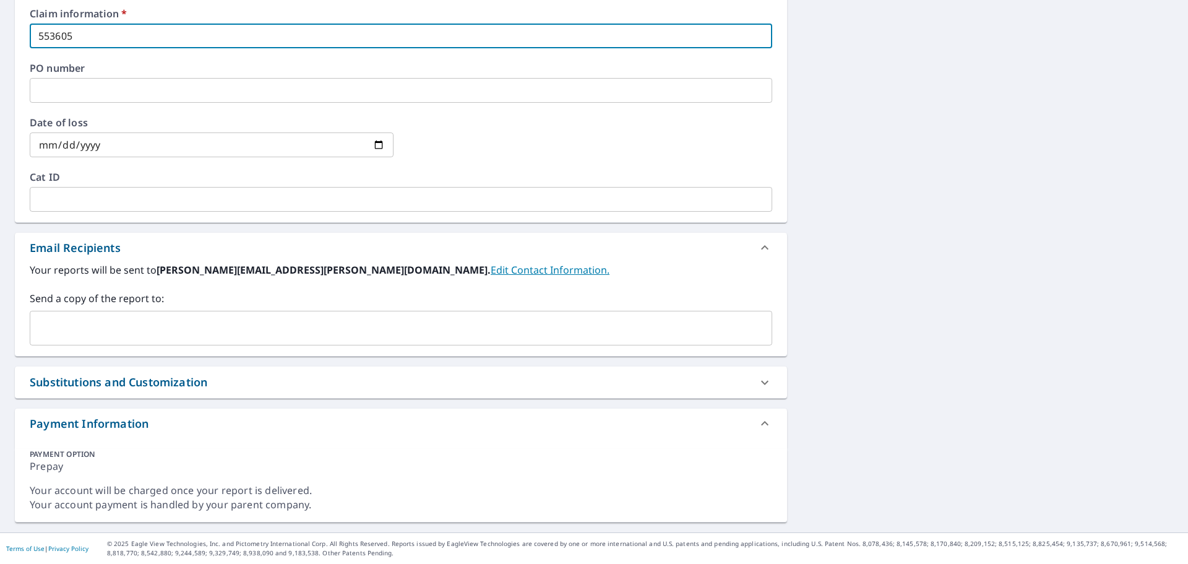
click at [210, 316] on div "​" at bounding box center [401, 328] width 743 height 35
type input "553605"
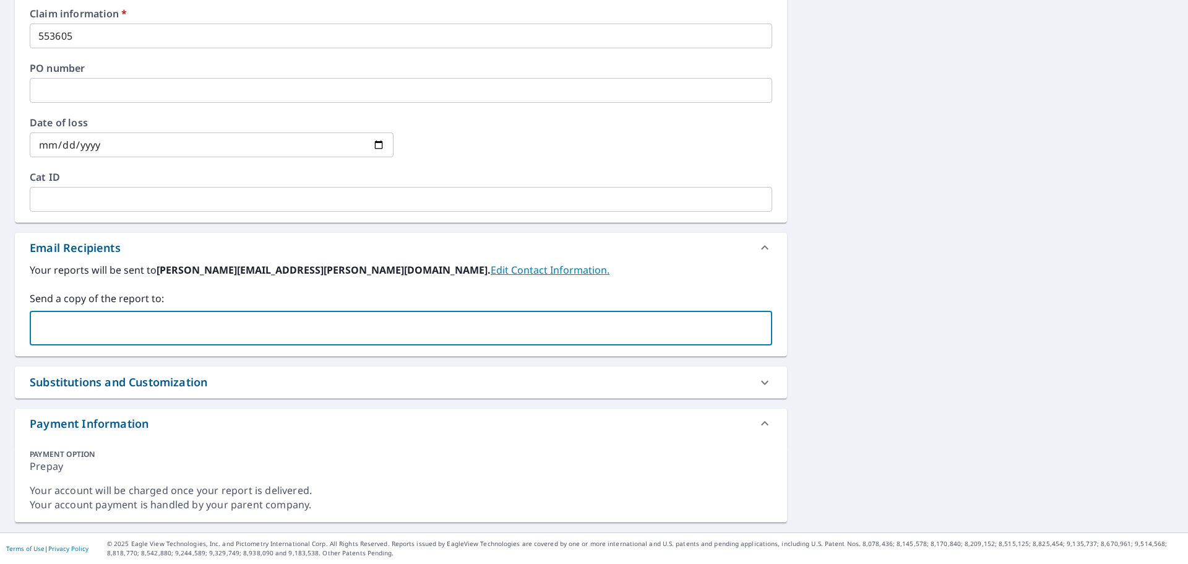
paste input "[EMAIL_ADDRESS][DOMAIN_NAME]"
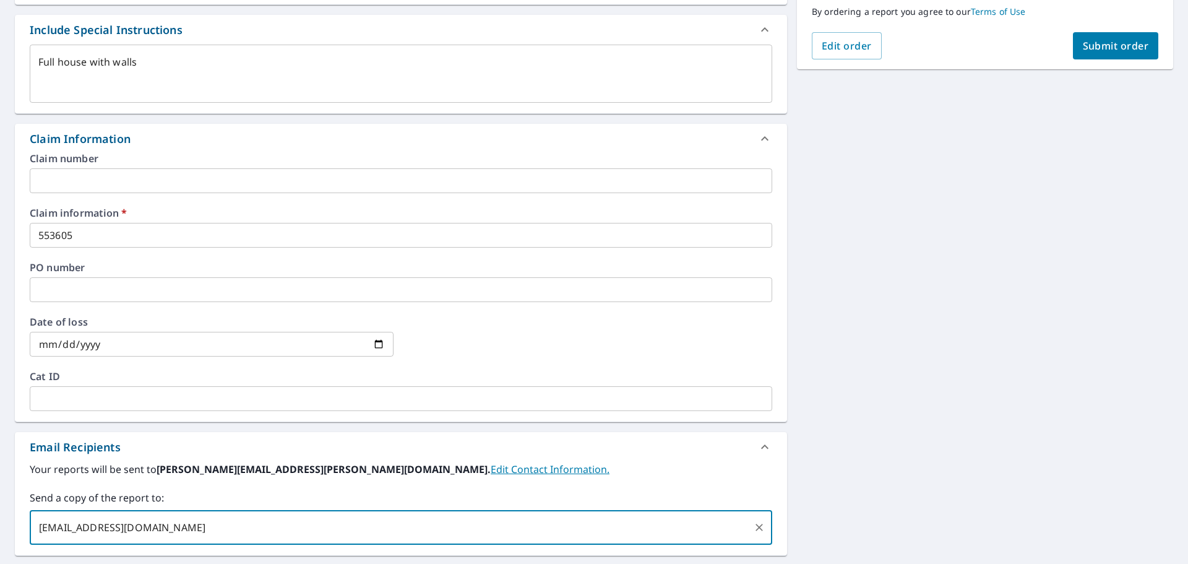
scroll to position [92, 0]
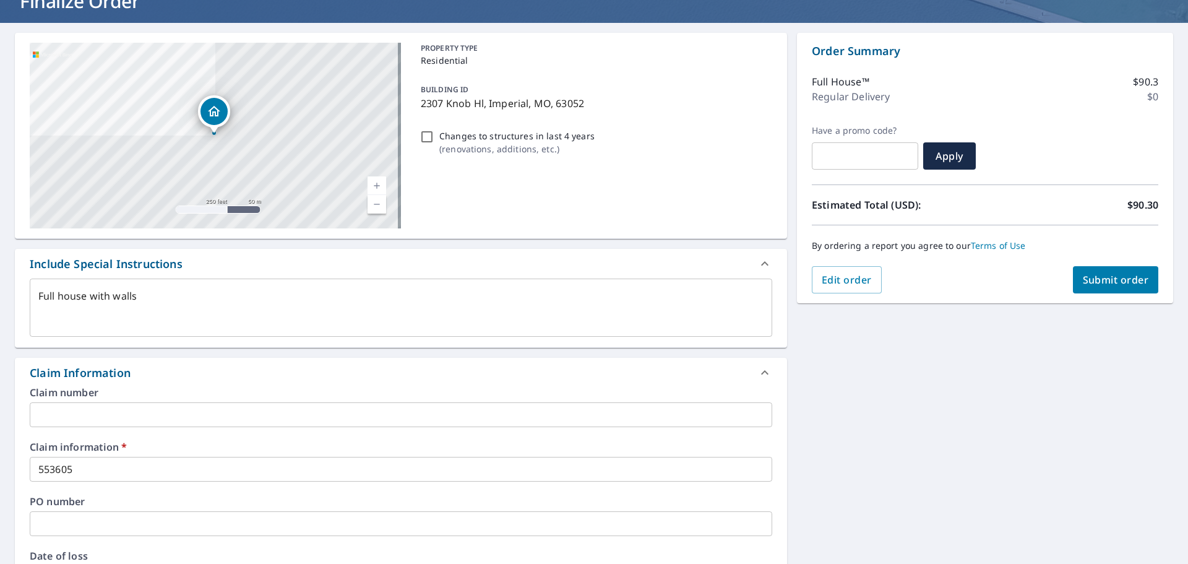
type input "[EMAIL_ADDRESS][DOMAIN_NAME]"
type textarea "x"
checkbox input "true"
click at [1107, 282] on span "Submit order" at bounding box center [1116, 280] width 66 height 14
type textarea "x"
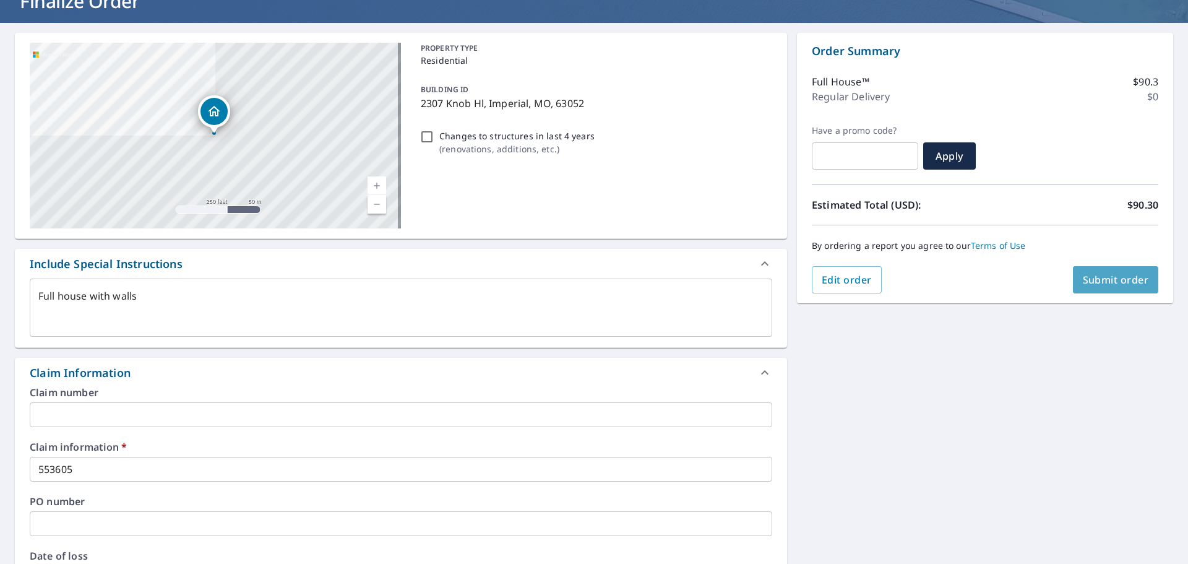
checkbox input "true"
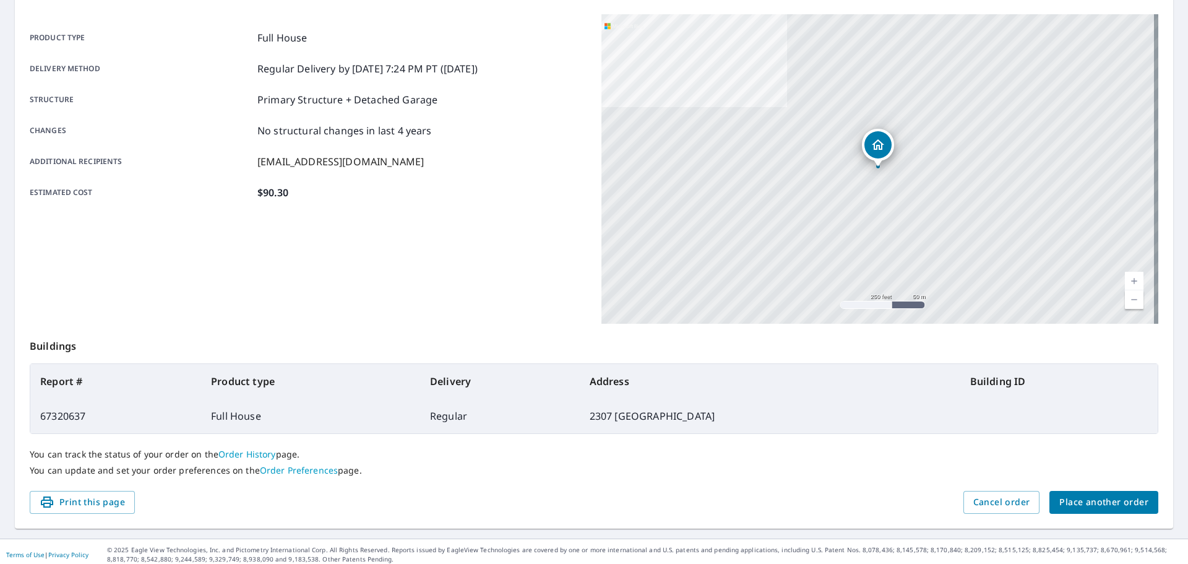
scroll to position [165, 0]
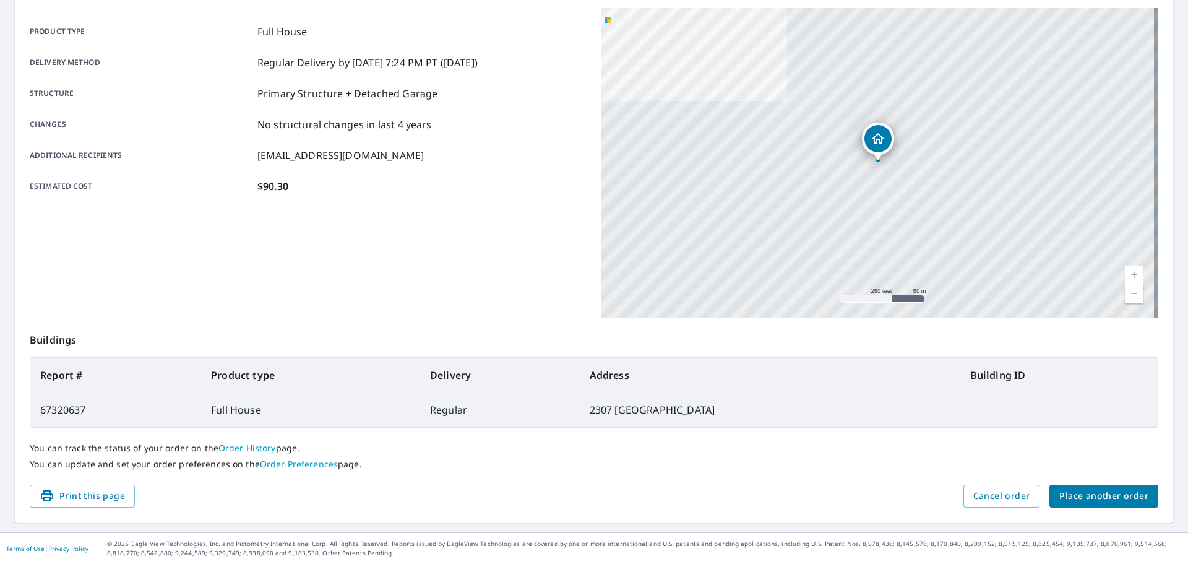
click at [1095, 490] on span "Place another order" at bounding box center [1103, 495] width 89 height 15
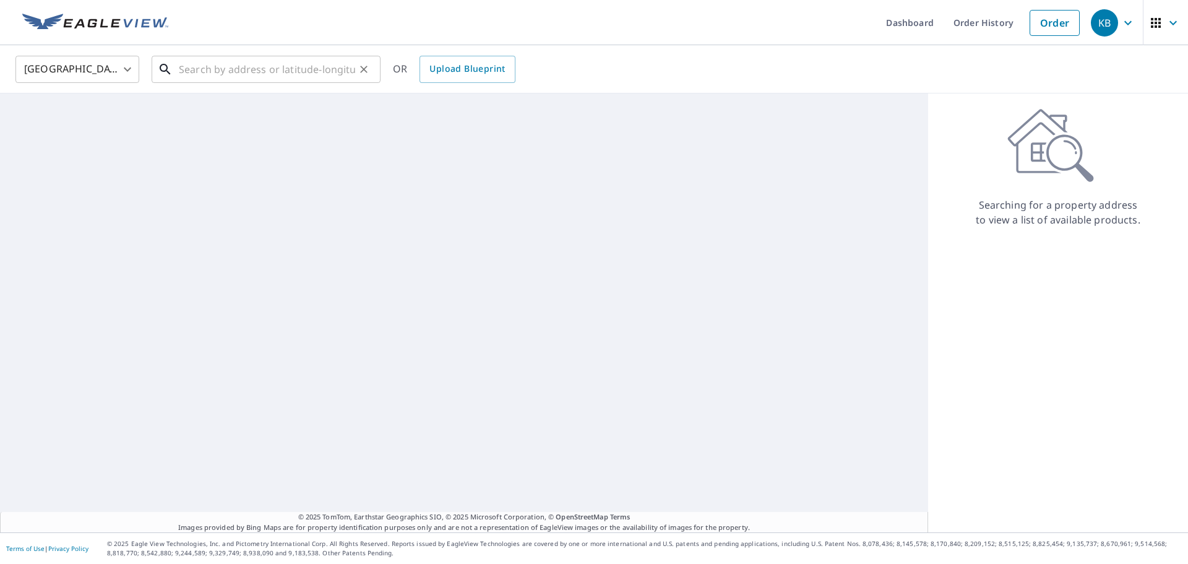
click at [237, 63] on input "text" at bounding box center [267, 69] width 176 height 35
paste input "[STREET_ADDRESS]"
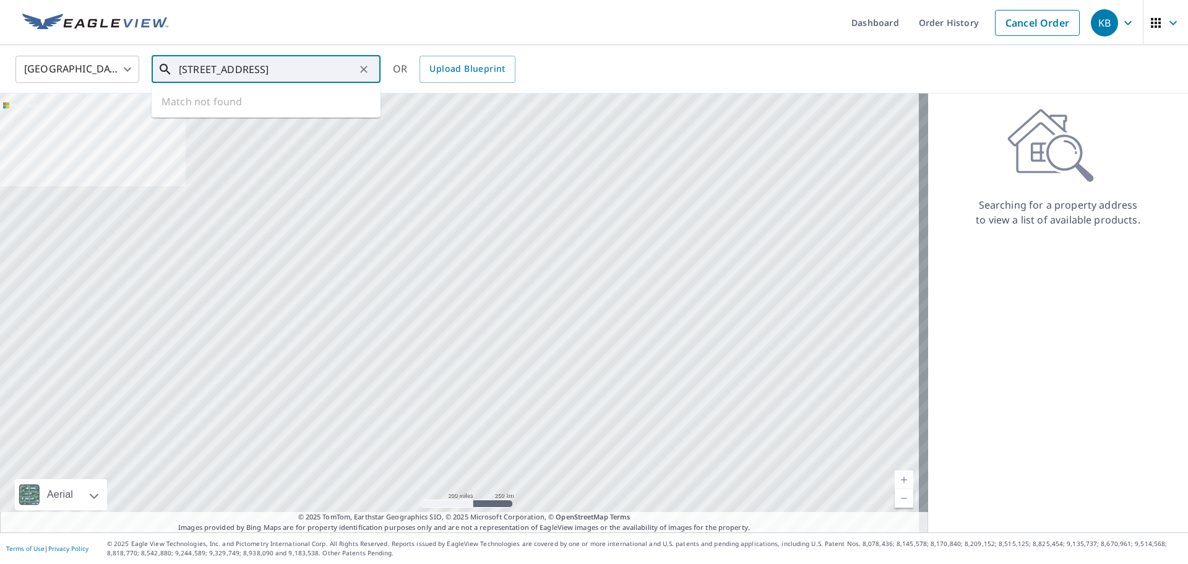
click at [269, 71] on input "[STREET_ADDRESS]" at bounding box center [267, 69] width 176 height 35
click at [254, 72] on input "[STREET_ADDRESS]" at bounding box center [267, 69] width 176 height 35
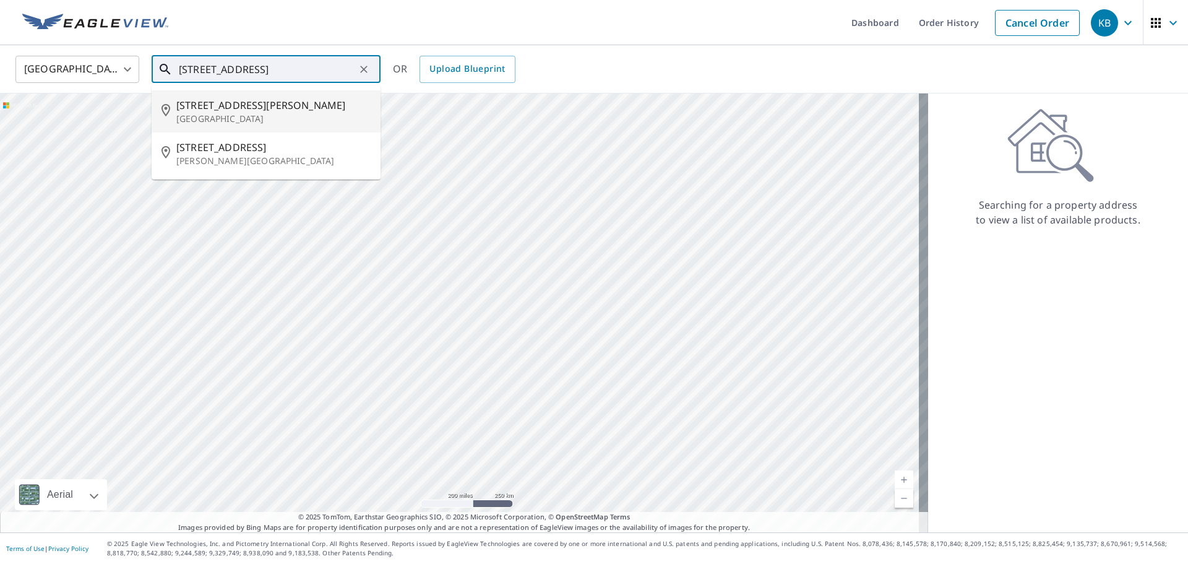
click at [251, 113] on p "[GEOGRAPHIC_DATA]" at bounding box center [273, 119] width 194 height 12
type input "[STREET_ADDRESS][PERSON_NAME]"
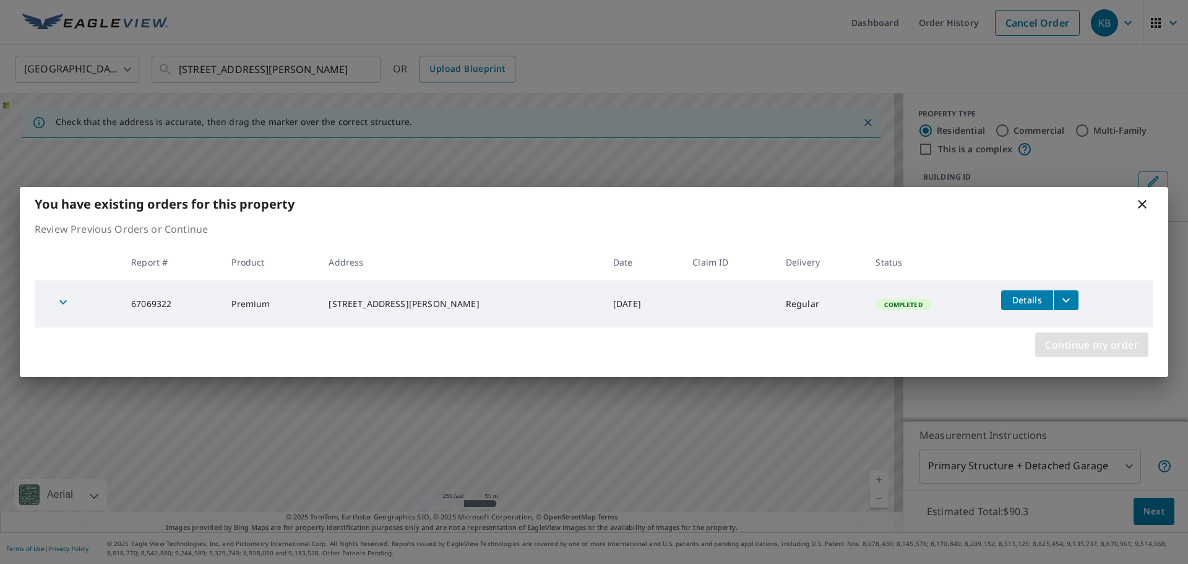
click at [1078, 345] on span "Continue my order" at bounding box center [1091, 344] width 93 height 17
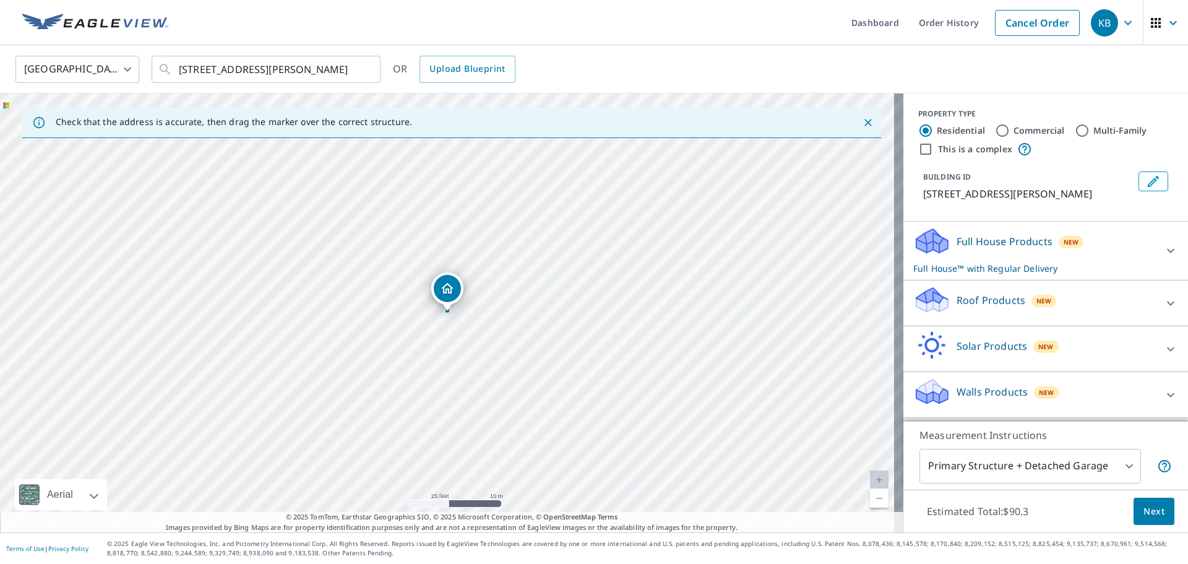
click at [978, 241] on p "Full House Products" at bounding box center [1005, 241] width 96 height 15
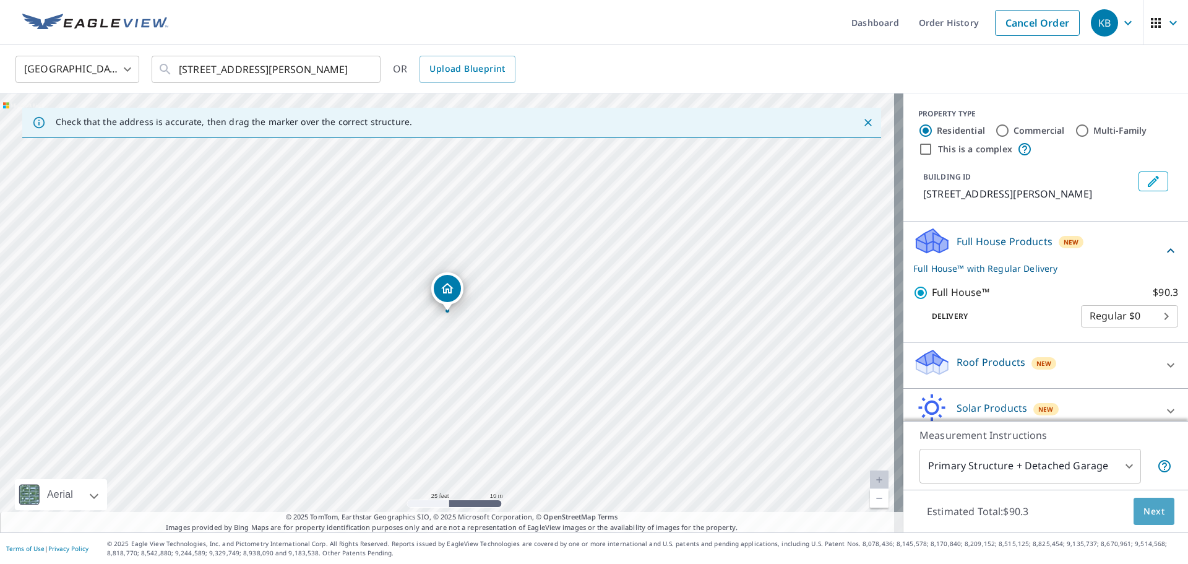
click at [1152, 510] on span "Next" at bounding box center [1154, 511] width 21 height 15
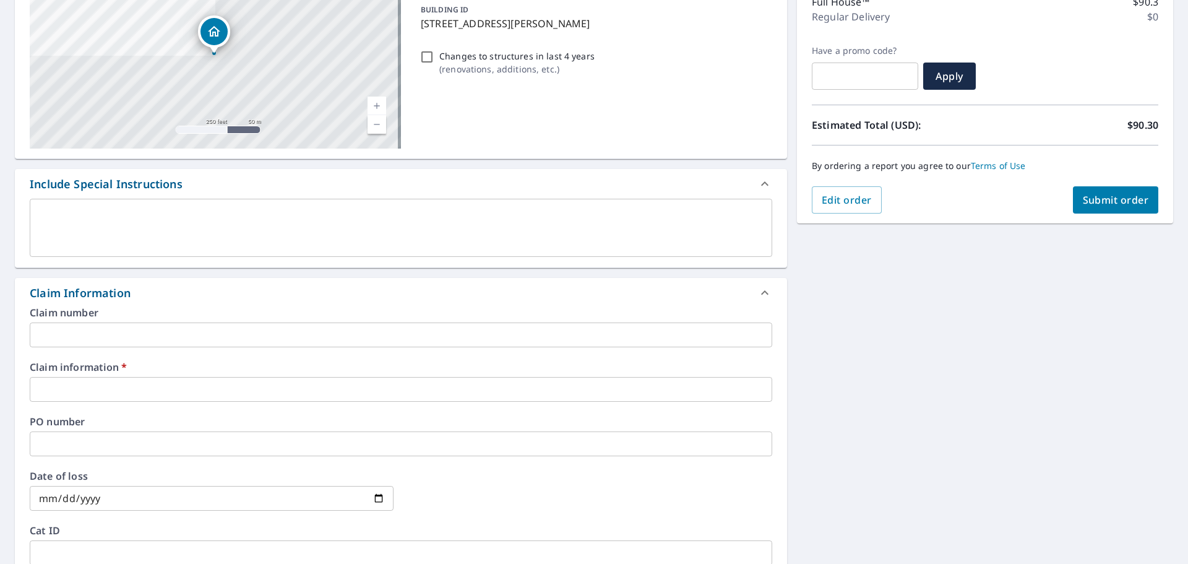
scroll to position [340, 0]
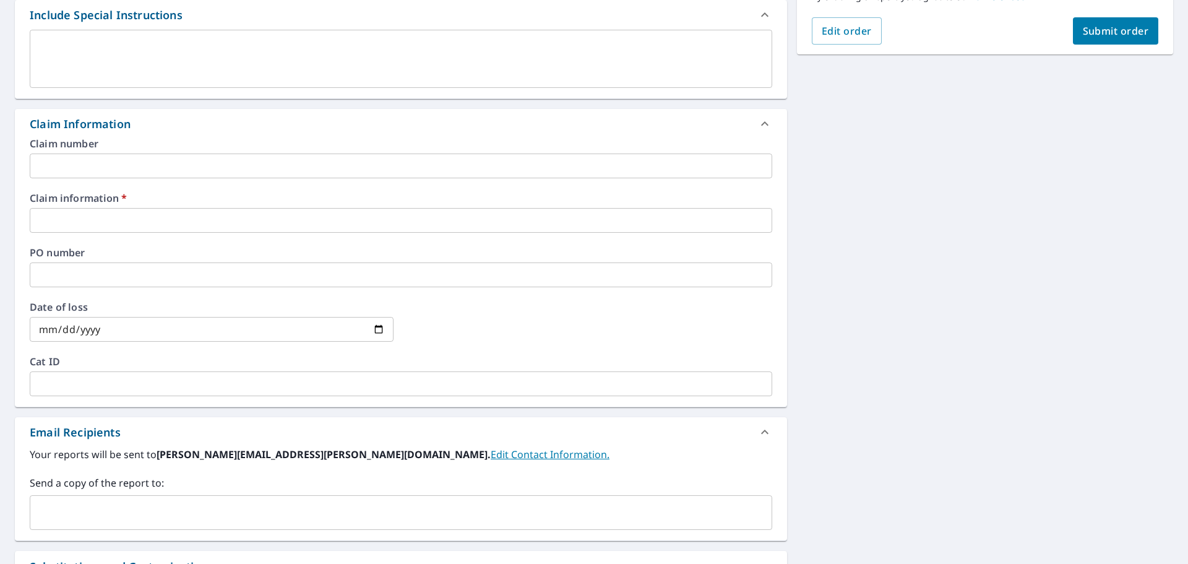
click at [57, 52] on textarea at bounding box center [400, 58] width 725 height 35
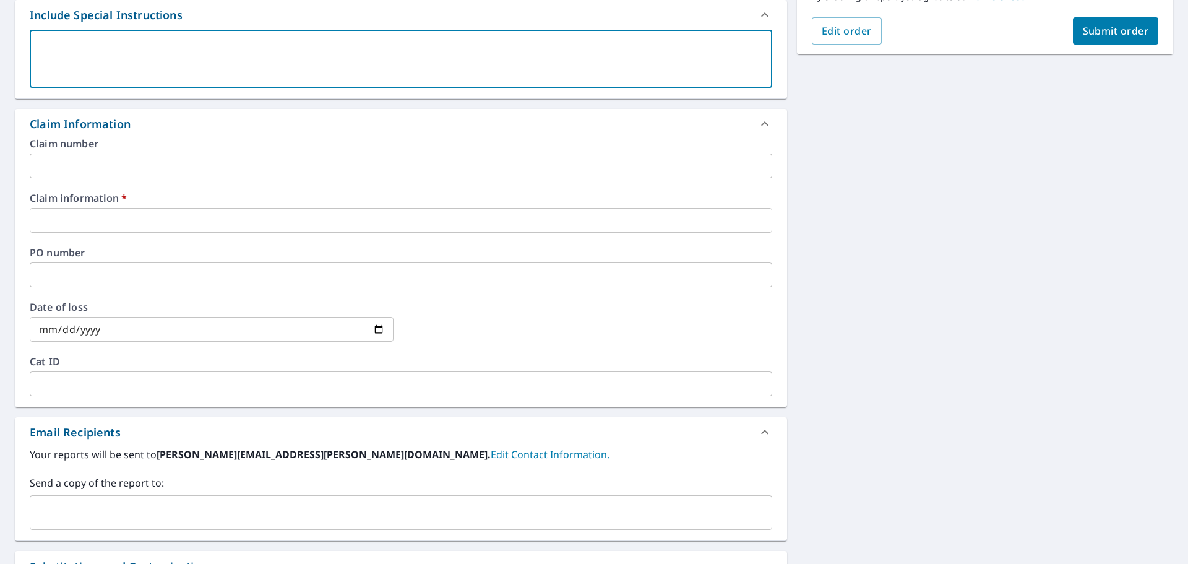
type textarea "F"
type textarea "x"
checkbox input "true"
type textarea "Fu"
type textarea "x"
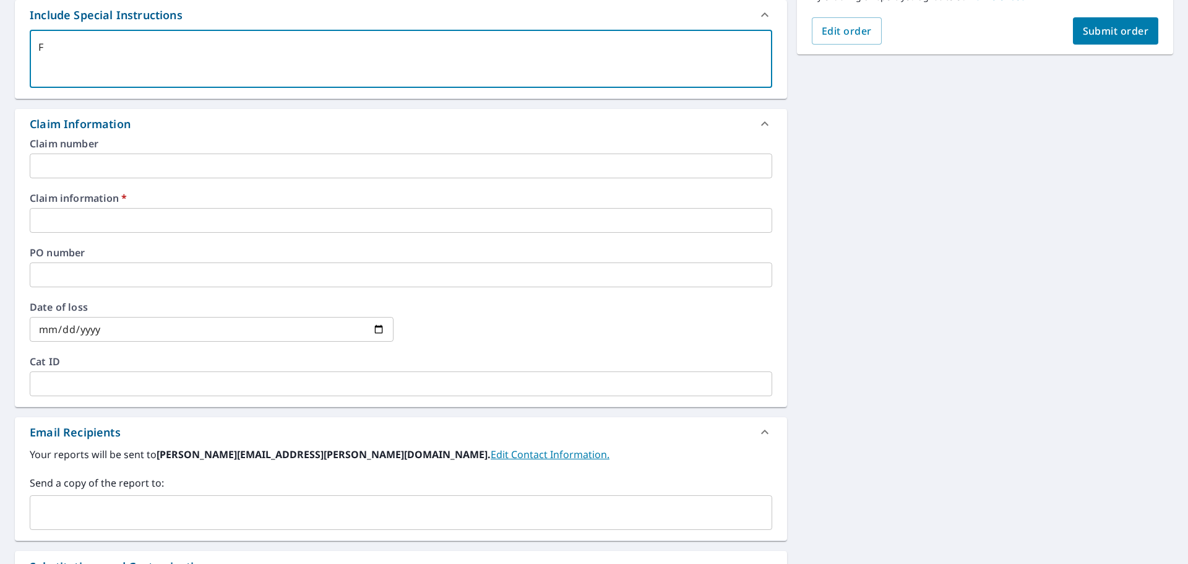
checkbox input "true"
type textarea "Ful"
type textarea "x"
checkbox input "true"
type textarea "Full"
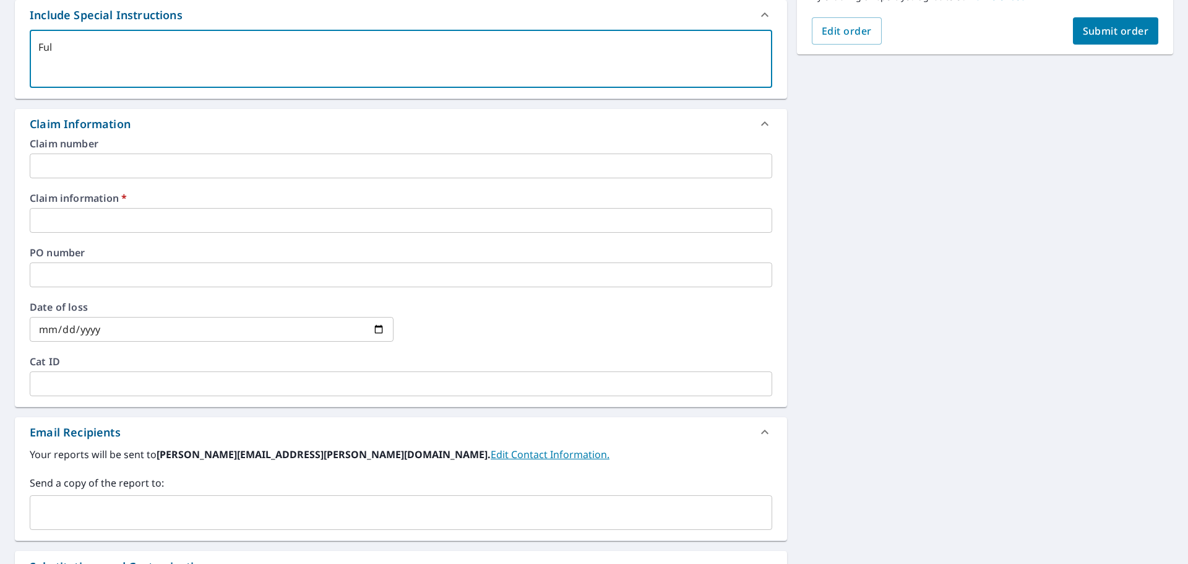
type textarea "x"
checkbox input "true"
type textarea "Full"
type textarea "x"
checkbox input "true"
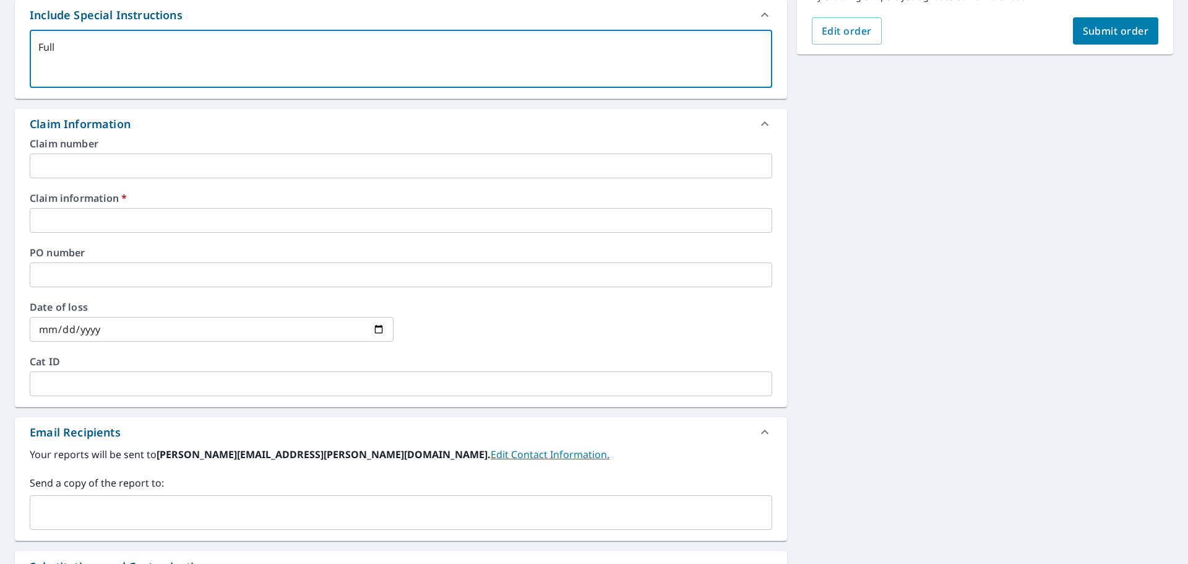
type textarea "Full h"
type textarea "x"
checkbox input "true"
type textarea "Full ho"
type textarea "x"
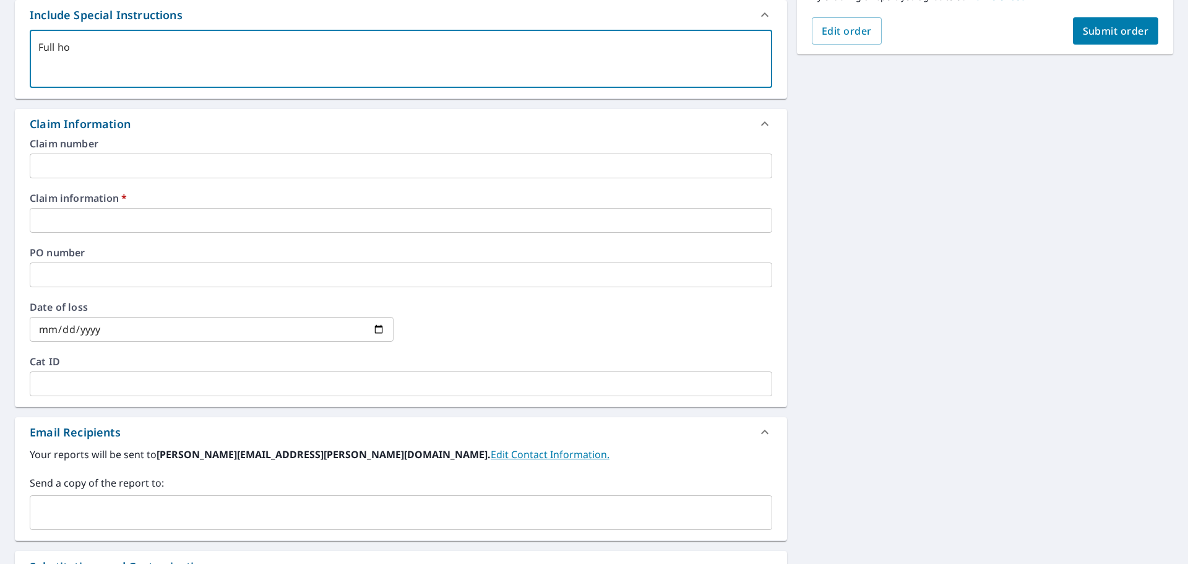
checkbox input "true"
type textarea "Full hou"
type textarea "x"
checkbox input "true"
type textarea "Full hous"
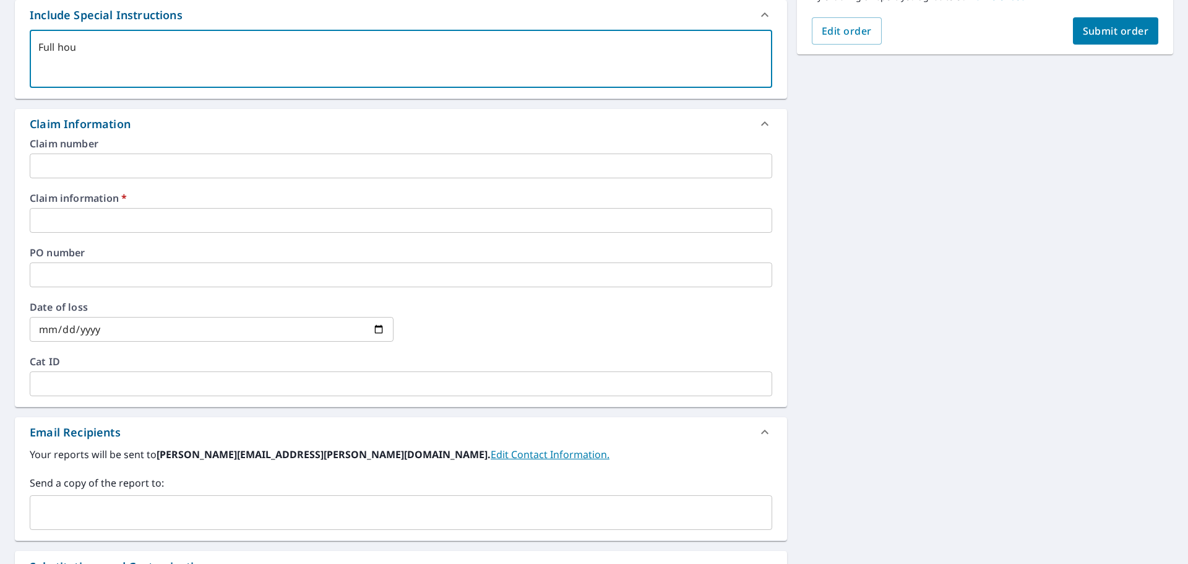
type textarea "x"
checkbox input "true"
type textarea "Full house"
type textarea "x"
checkbox input "true"
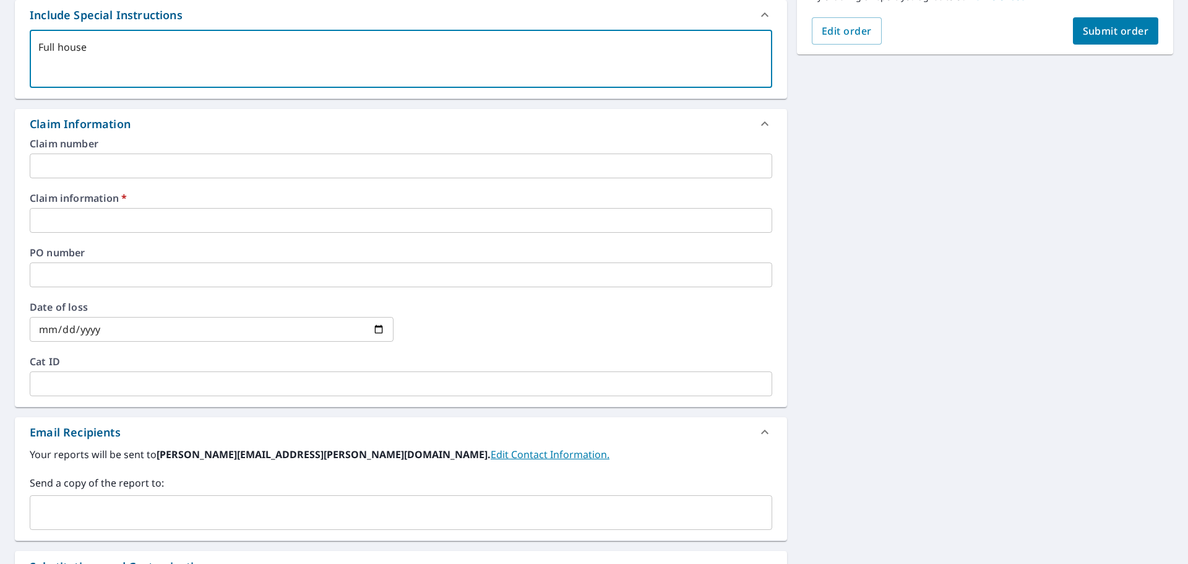
type textarea "Full house"
type textarea "x"
checkbox input "true"
type textarea "Full house w"
type textarea "x"
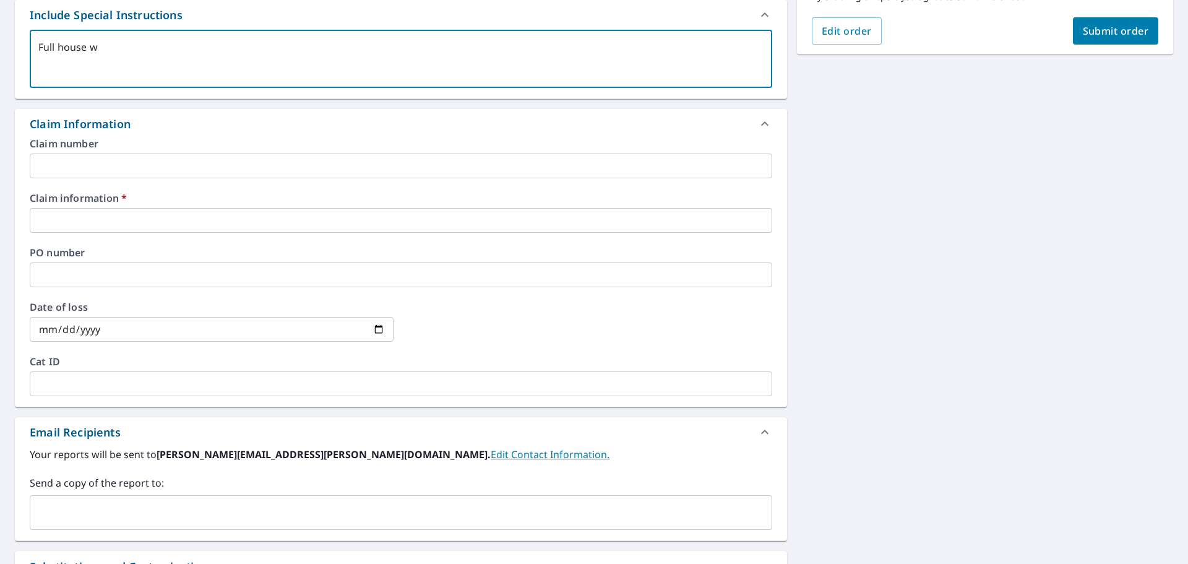
checkbox input "true"
type textarea "Full house wi"
type textarea "x"
checkbox input "true"
type textarea "Full house wit"
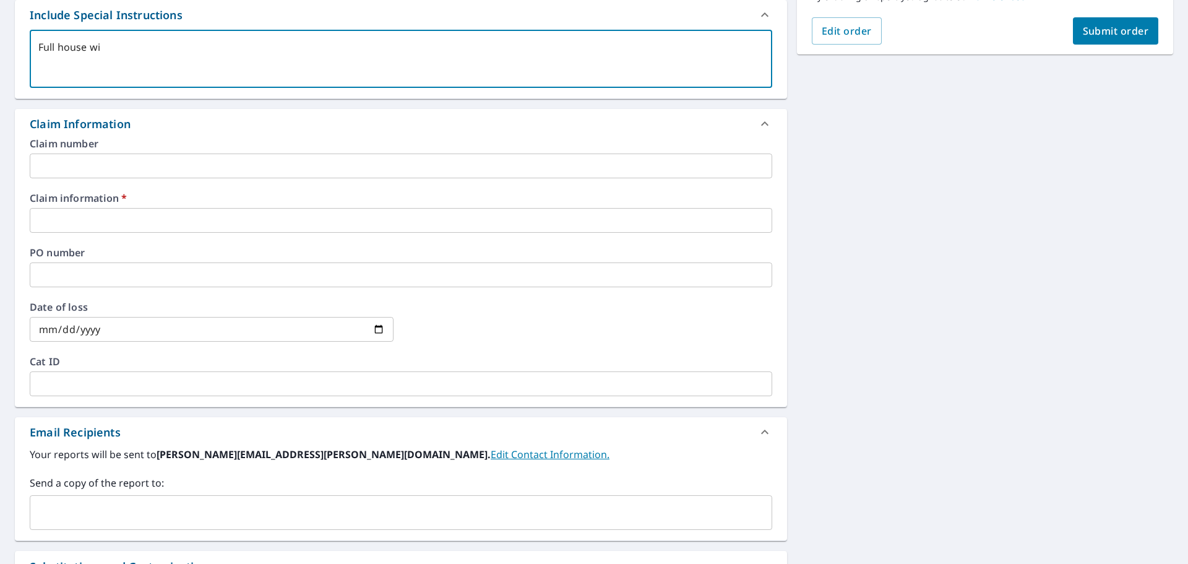
type textarea "x"
checkbox input "true"
type textarea "Full house with"
type textarea "x"
checkbox input "true"
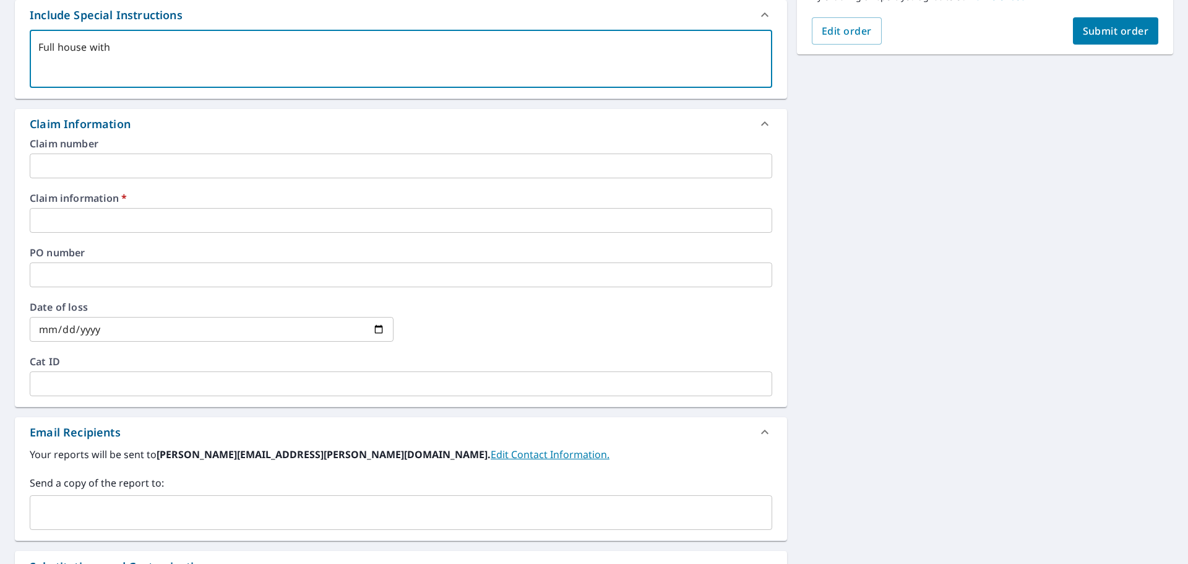
type textarea "Full house with"
type textarea "x"
checkbox input "true"
type textarea "Full house with w"
type textarea "x"
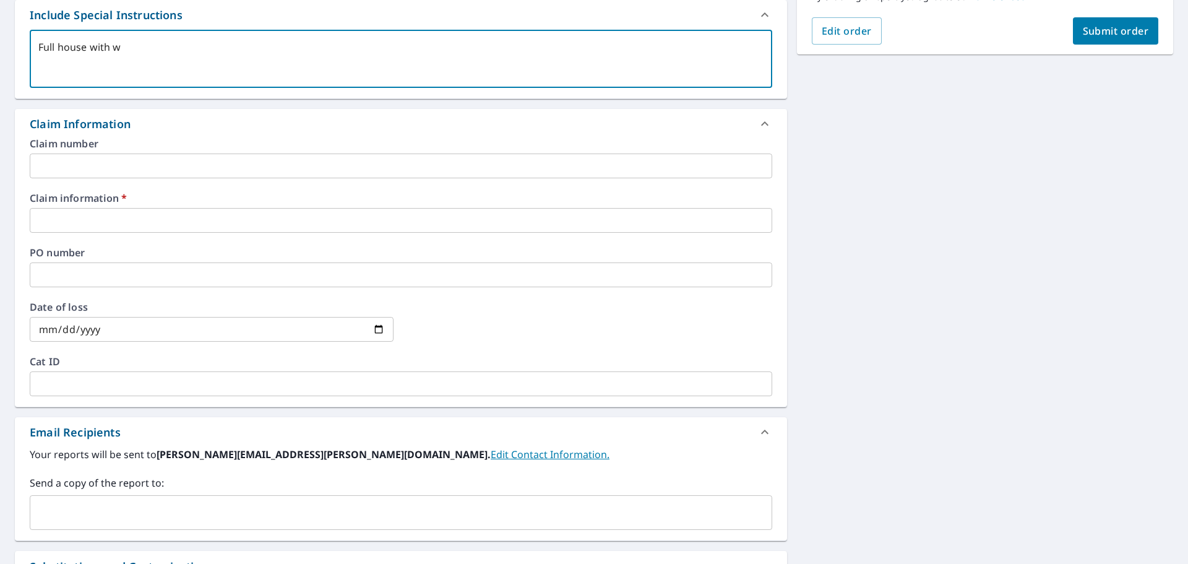
checkbox input "true"
type textarea "Full house with wa"
type textarea "x"
checkbox input "true"
type textarea "Full house with [PERSON_NAME]"
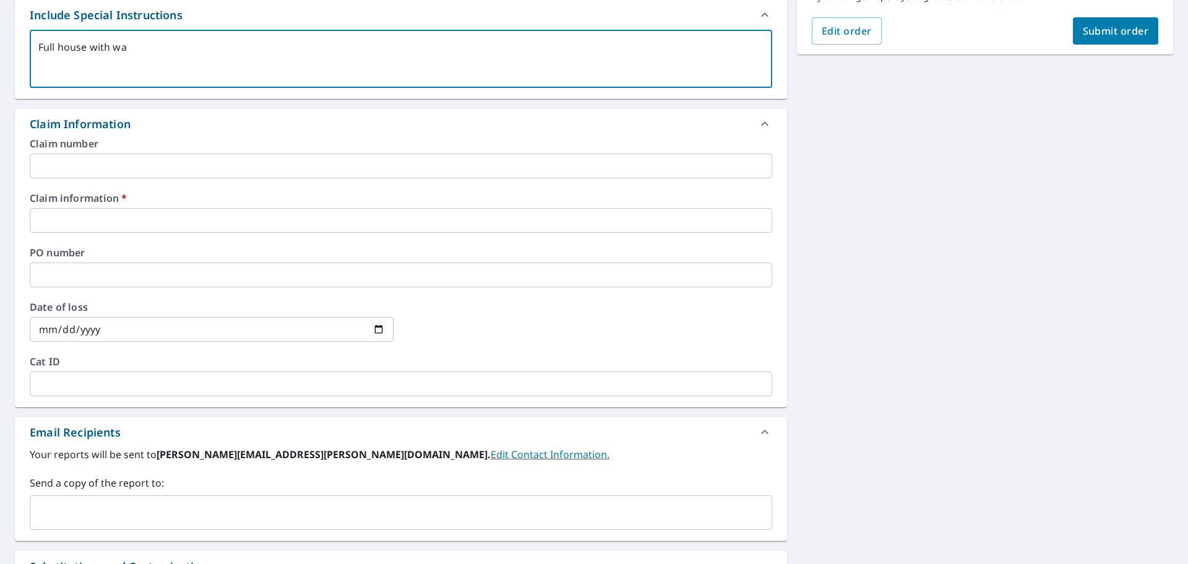
type textarea "x"
checkbox input "true"
type textarea "Full house with wall"
type textarea "x"
checkbox input "true"
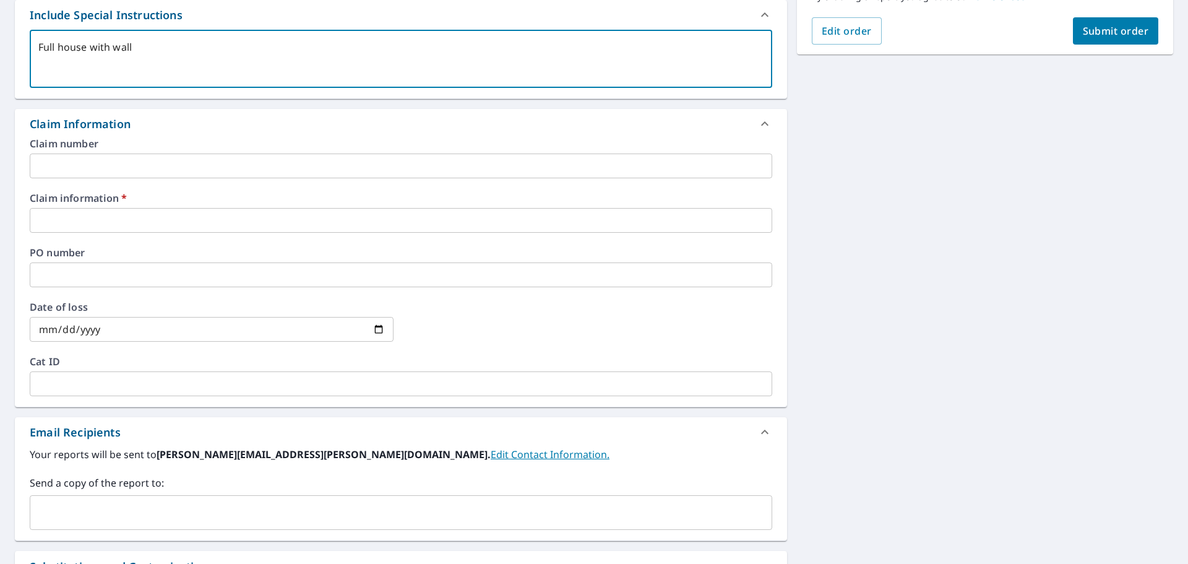
type textarea "Full house with walls"
type textarea "x"
checkbox input "true"
type textarea "Full house with walls"
click at [134, 210] on input "text" at bounding box center [401, 220] width 743 height 25
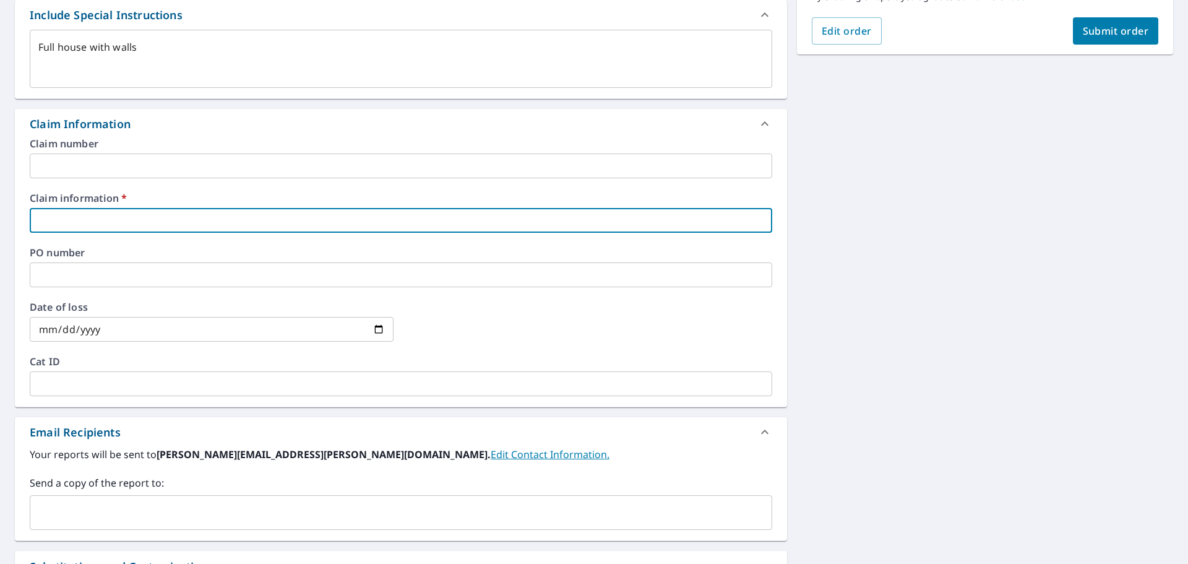
type textarea "x"
type input "5"
checkbox input "true"
type textarea "x"
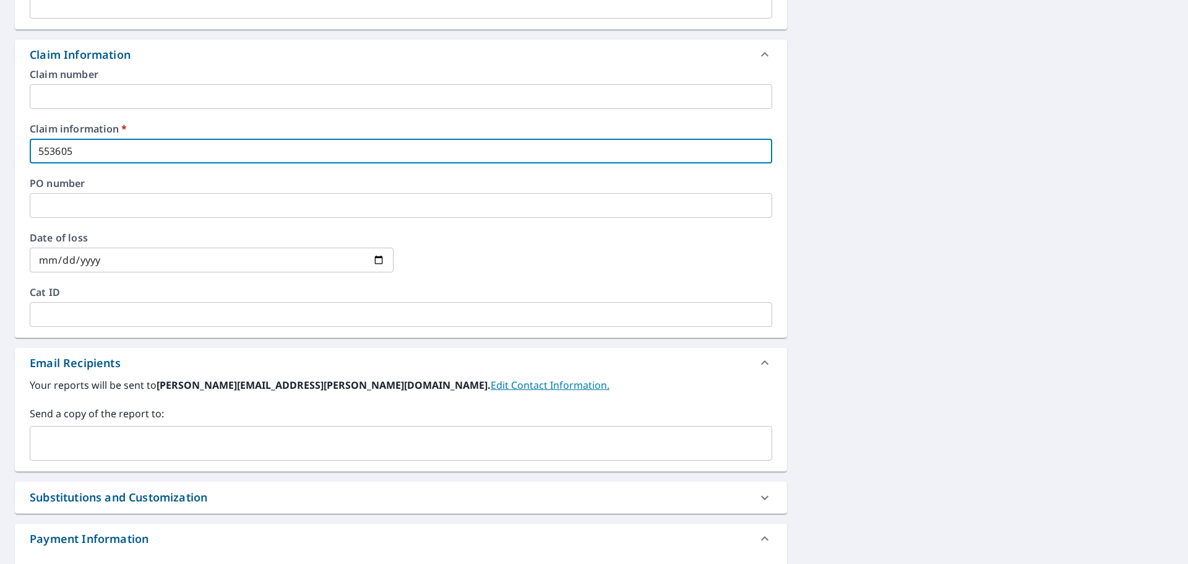
scroll to position [525, 0]
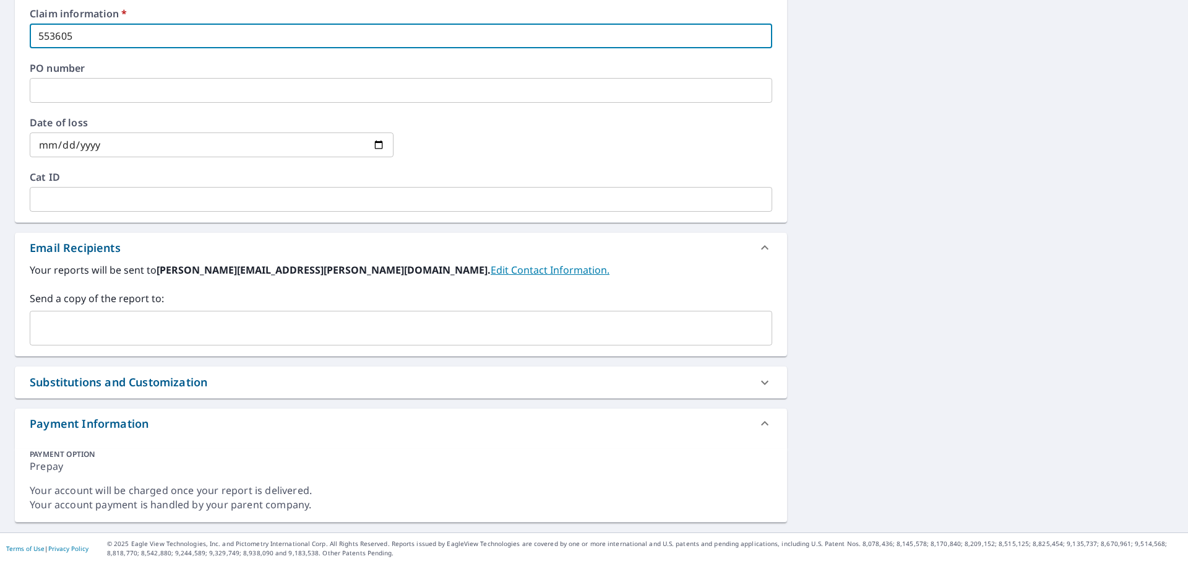
click at [121, 330] on input "text" at bounding box center [391, 328] width 713 height 24
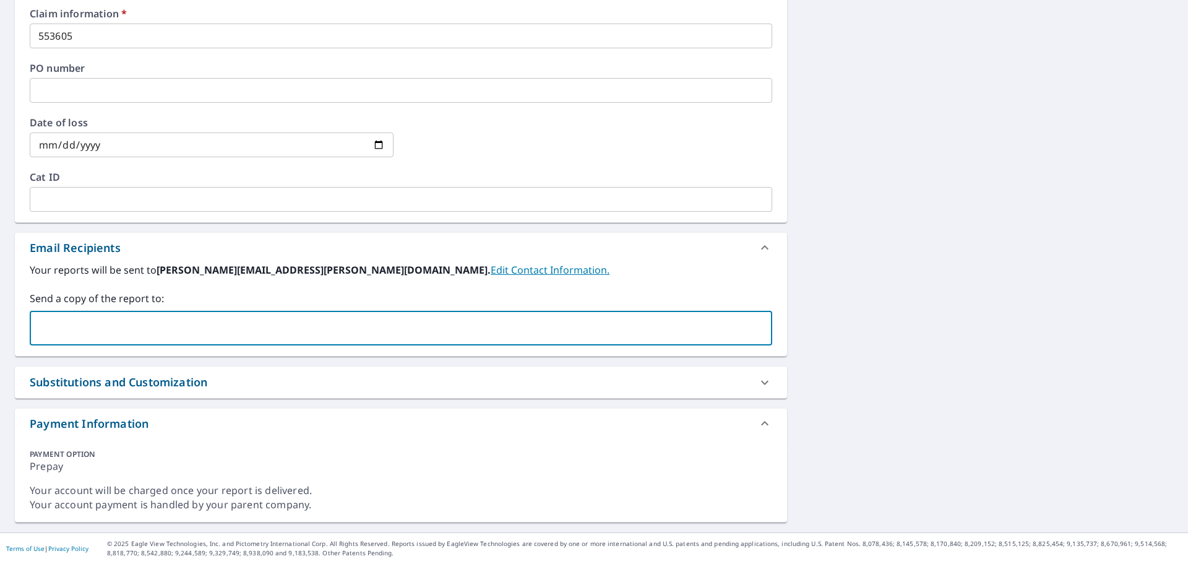
paste input "[EMAIL_ADDRESS][DOMAIN_NAME]"
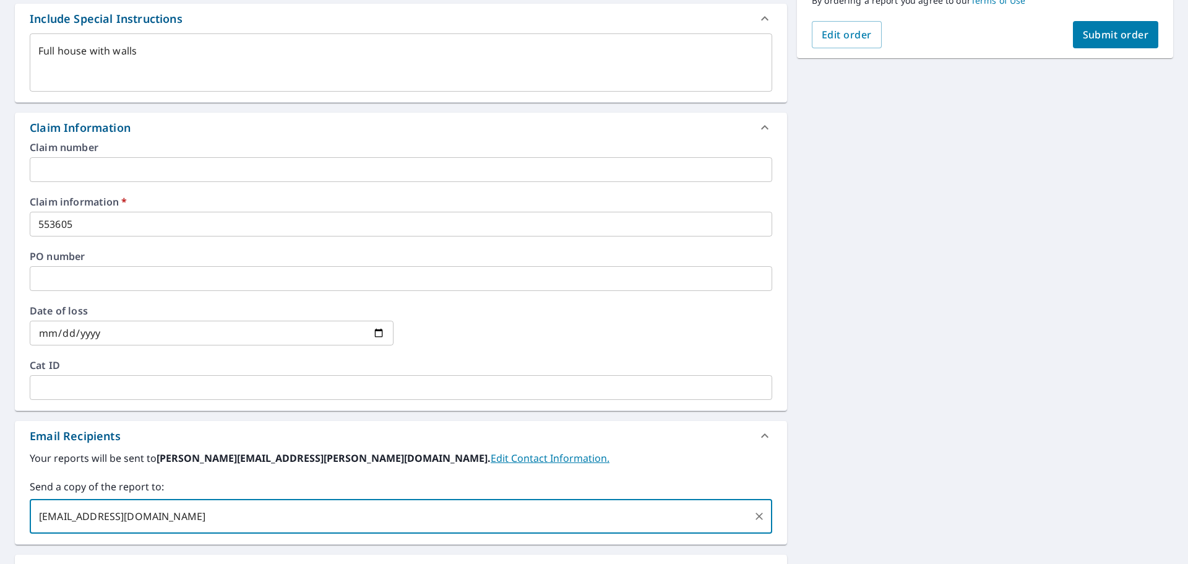
scroll to position [200, 0]
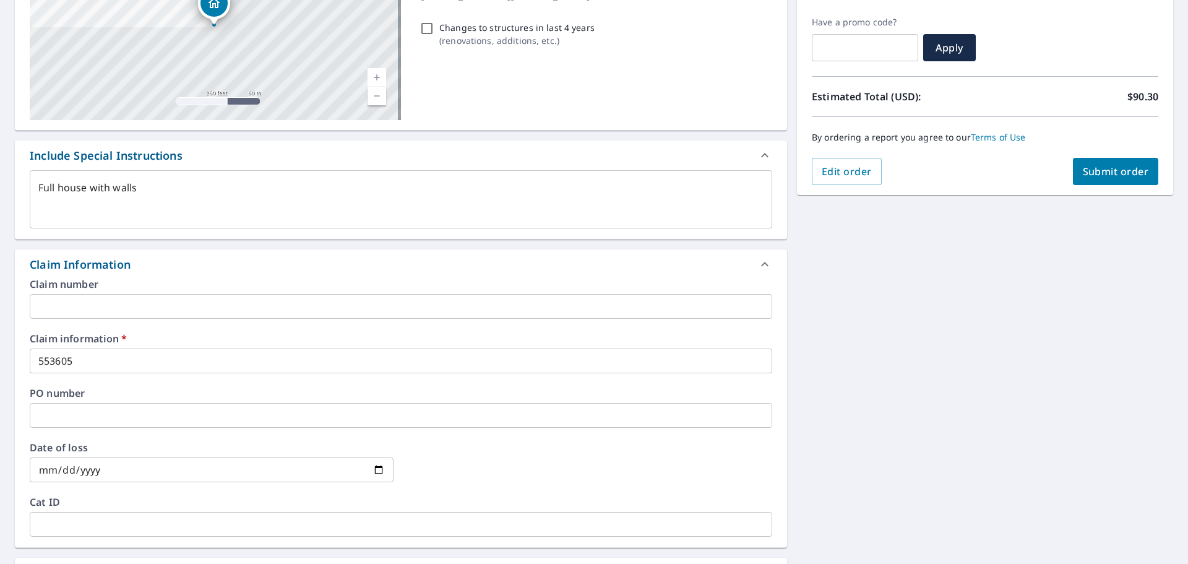
click at [1094, 168] on span "Submit order" at bounding box center [1116, 172] width 66 height 14
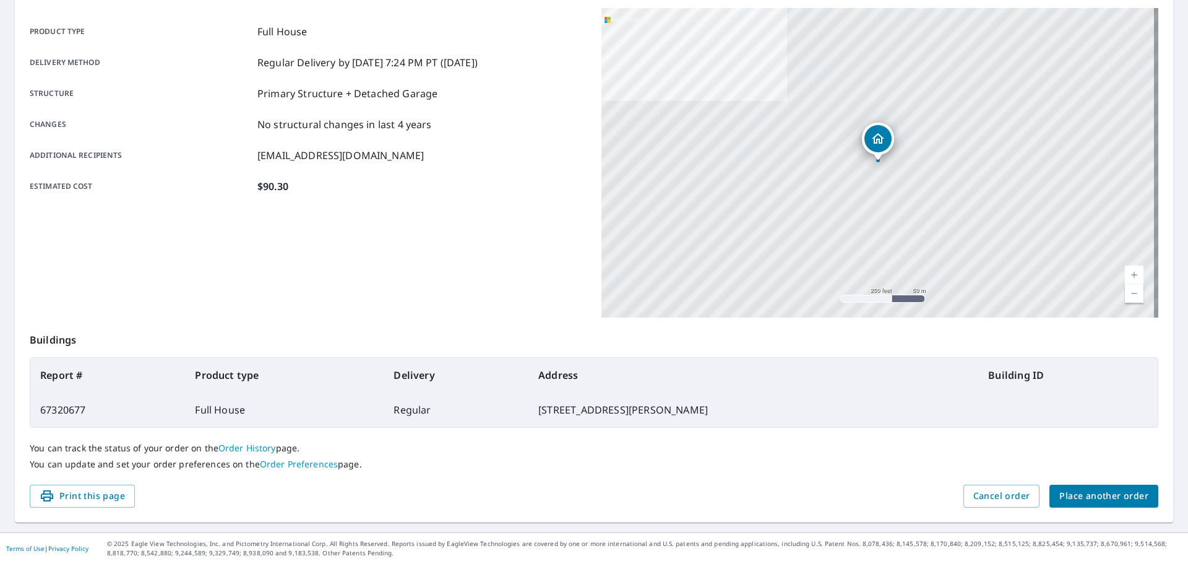
scroll to position [165, 0]
